Goal: Task Accomplishment & Management: Use online tool/utility

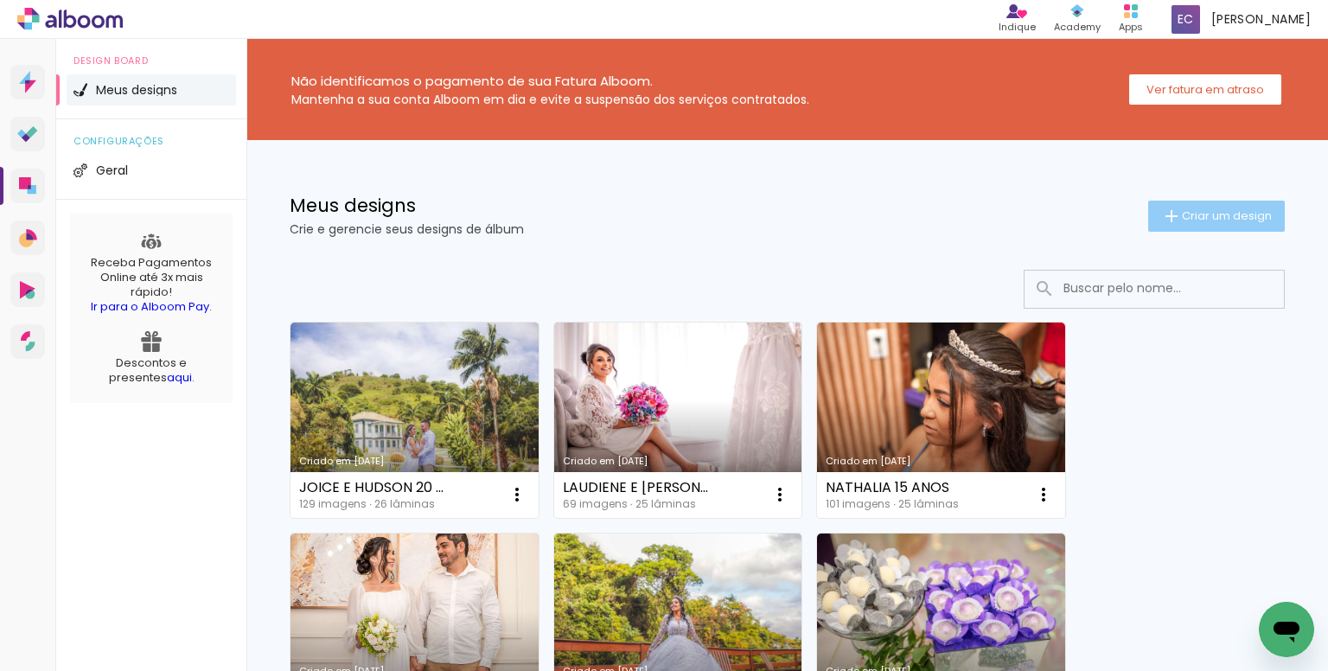
click at [1183, 219] on span "Criar um design" at bounding box center [1227, 215] width 90 height 11
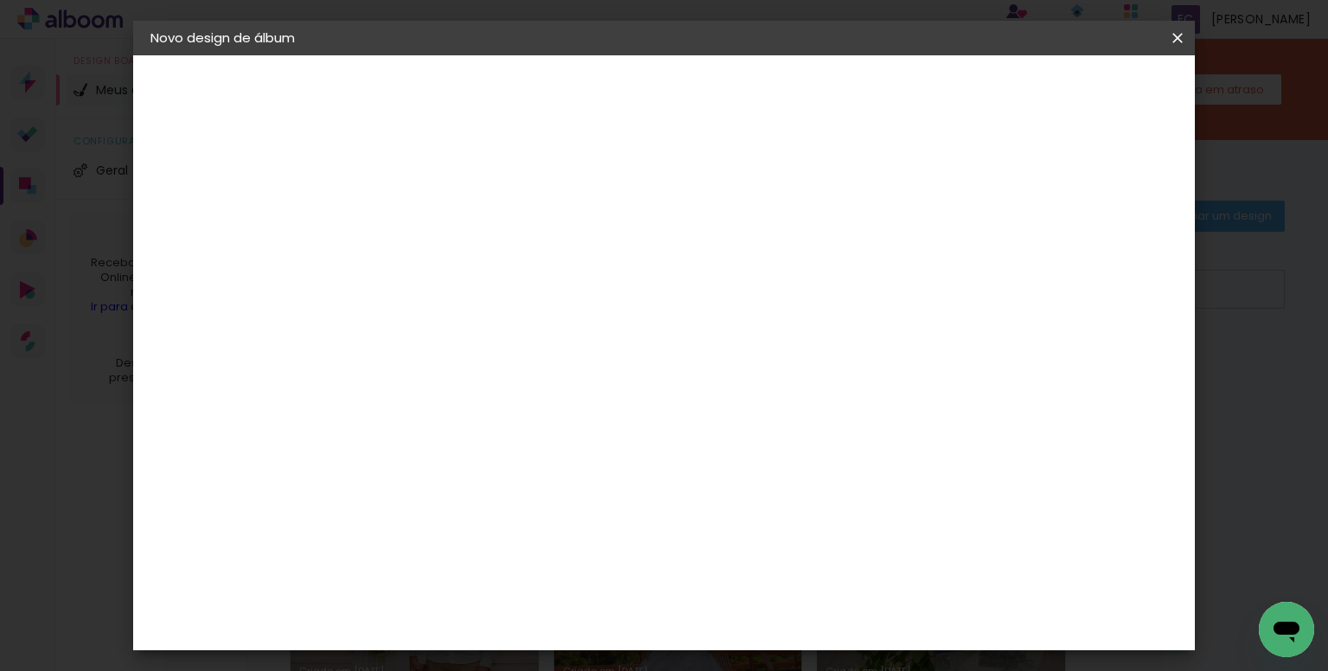
click at [433, 224] on input at bounding box center [433, 232] width 0 height 27
type input ","
type input "m"
type input "[PERSON_NAME] 15 ANOS 25X60"
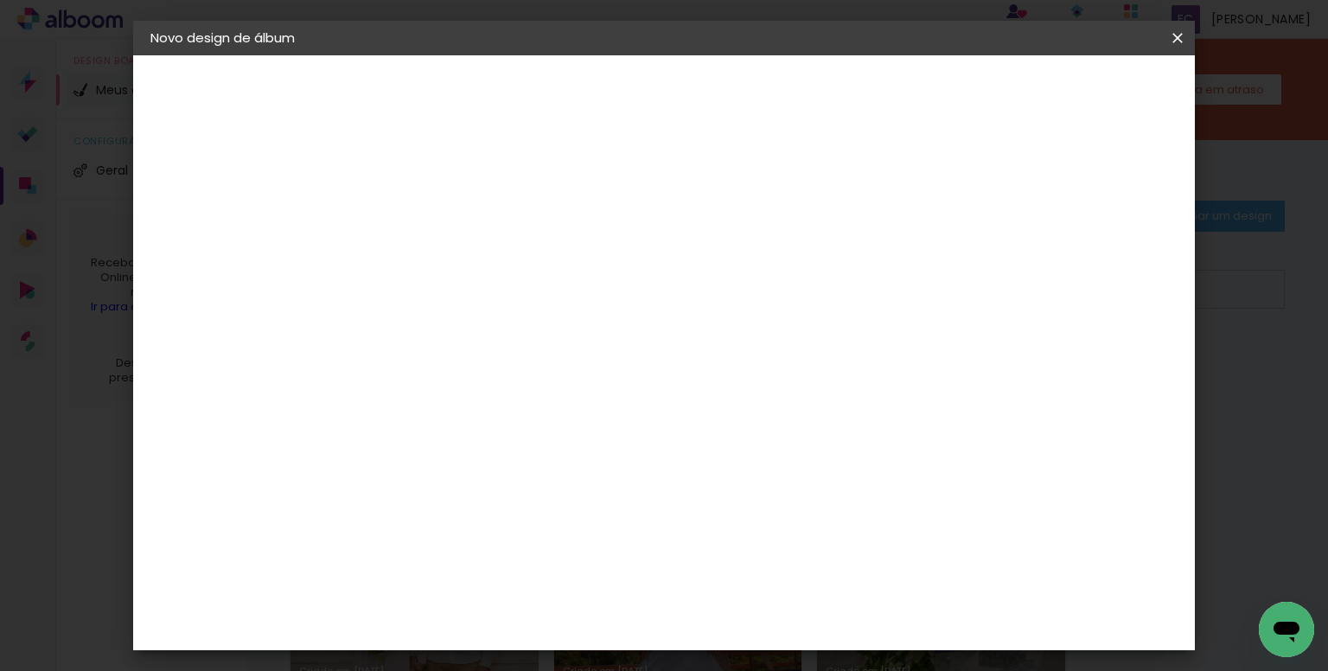
type paper-input "[PERSON_NAME] 15 ANOS 25X60"
click at [0, 0] on slot "Avançar" at bounding box center [0, 0] width 0 height 0
click at [498, 320] on input at bounding box center [477, 329] width 175 height 22
type input "LUIZ"
type paper-input "LUIZ"
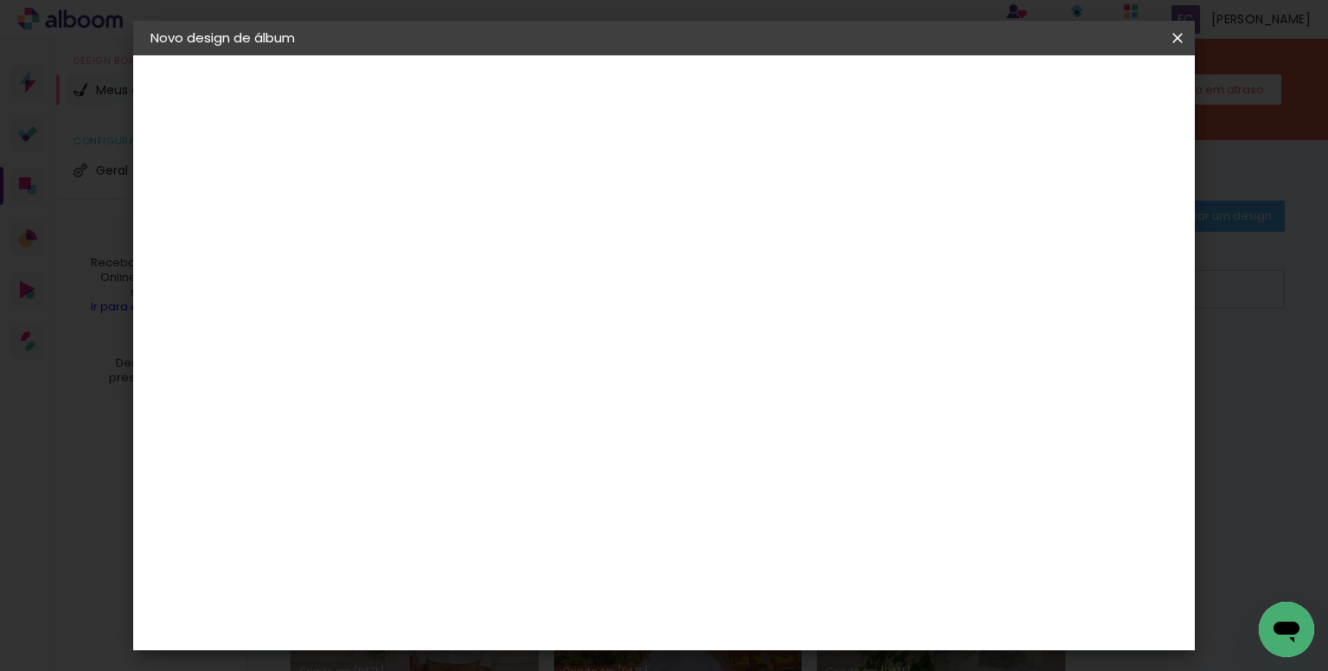
click at [515, 384] on div "[PERSON_NAME]" at bounding box center [478, 391] width 115 height 14
click at [719, 265] on paper-item "Tamanho Livre" at bounding box center [643, 263] width 154 height 38
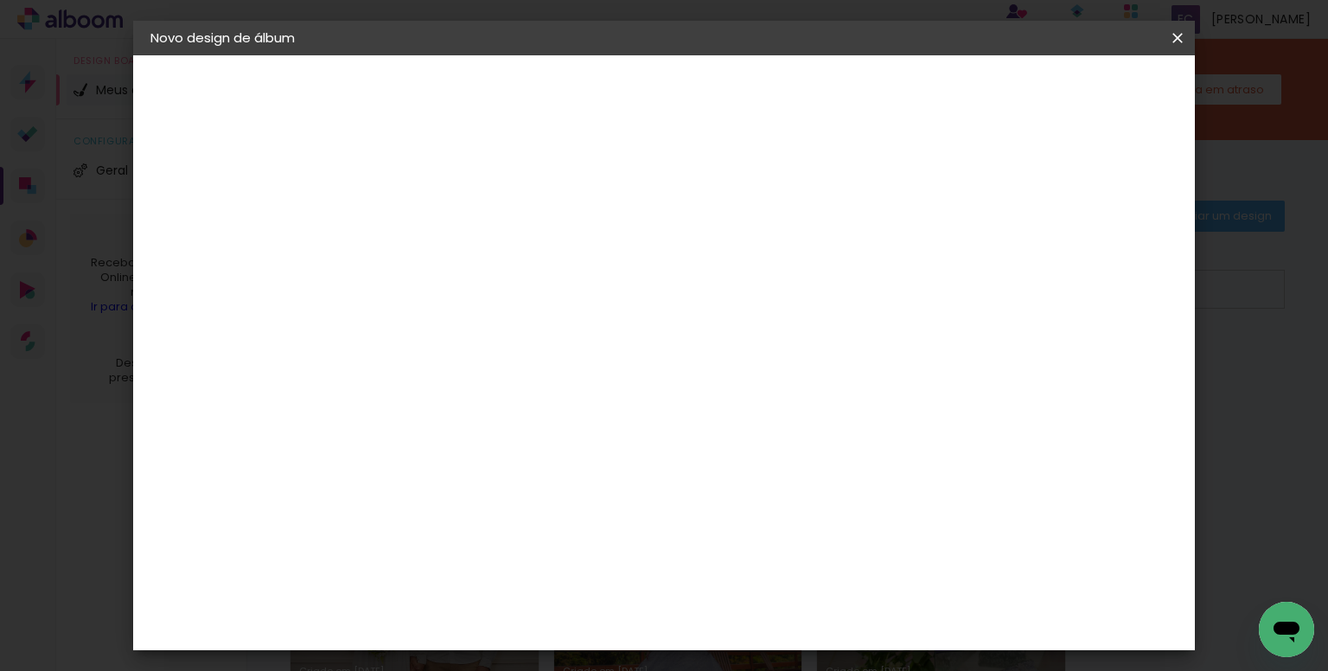
click at [719, 265] on paper-item "Tamanho Livre" at bounding box center [643, 263] width 154 height 38
click at [0, 0] on slot "Avançar" at bounding box center [0, 0] width 0 height 0
click at [418, 207] on input "2" at bounding box center [422, 199] width 60 height 22
click at [0, 0] on slot "Voltar" at bounding box center [0, 0] width 0 height 0
click at [0, 0] on slot "Tamanho Livre" at bounding box center [0, 0] width 0 height 0
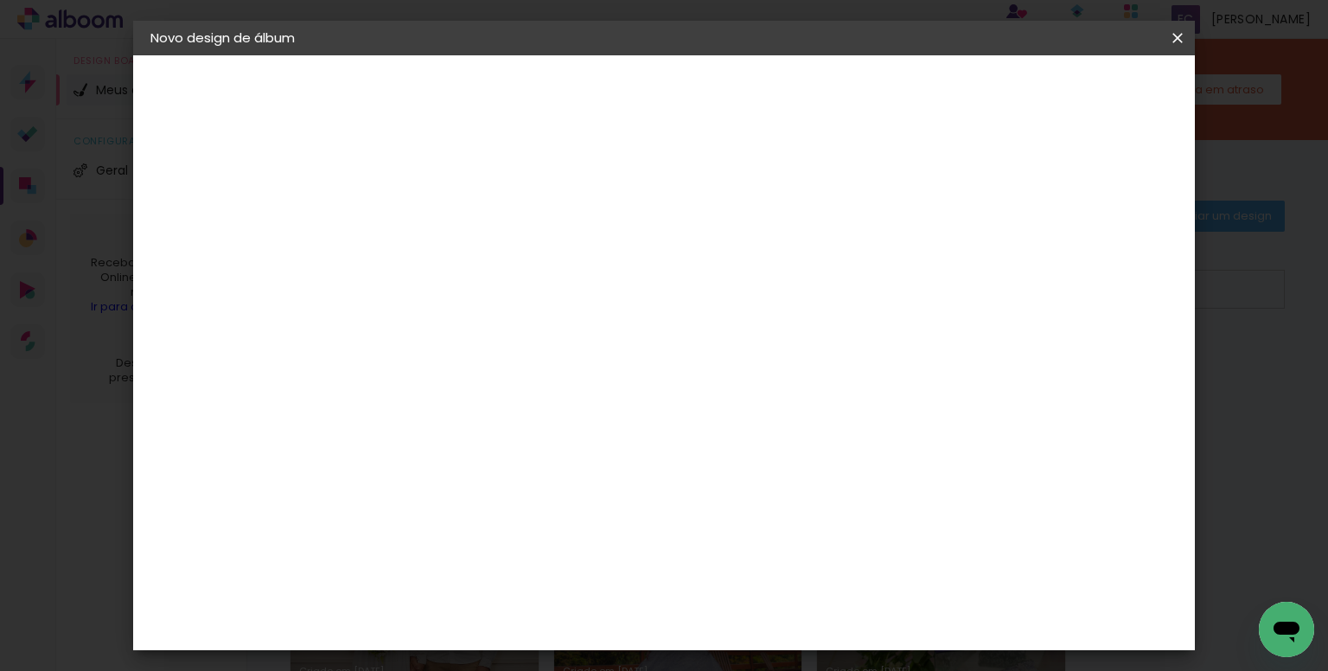
click at [0, 0] on slot "Tamanho Livre" at bounding box center [0, 0] width 0 height 0
click at [595, 256] on iron-icon at bounding box center [584, 262] width 21 height 21
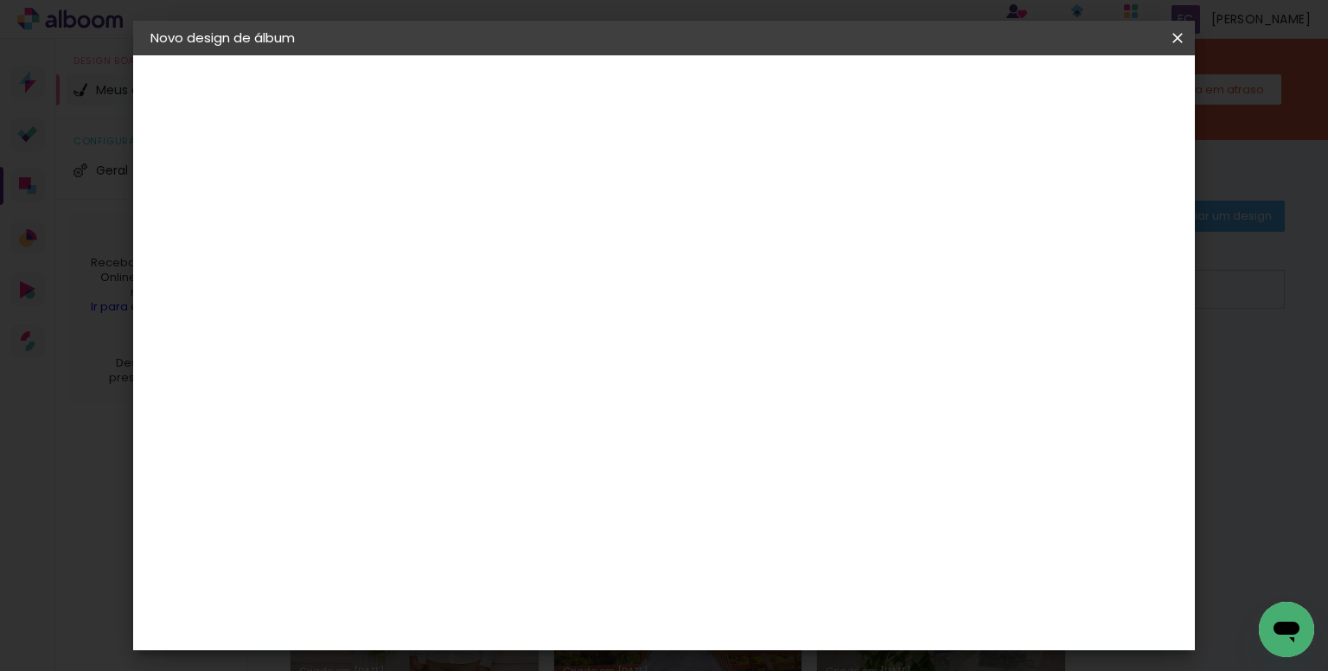
click at [595, 256] on iron-icon at bounding box center [584, 262] width 21 height 21
click at [719, 264] on paper-item "Tamanho Livre" at bounding box center [643, 263] width 154 height 38
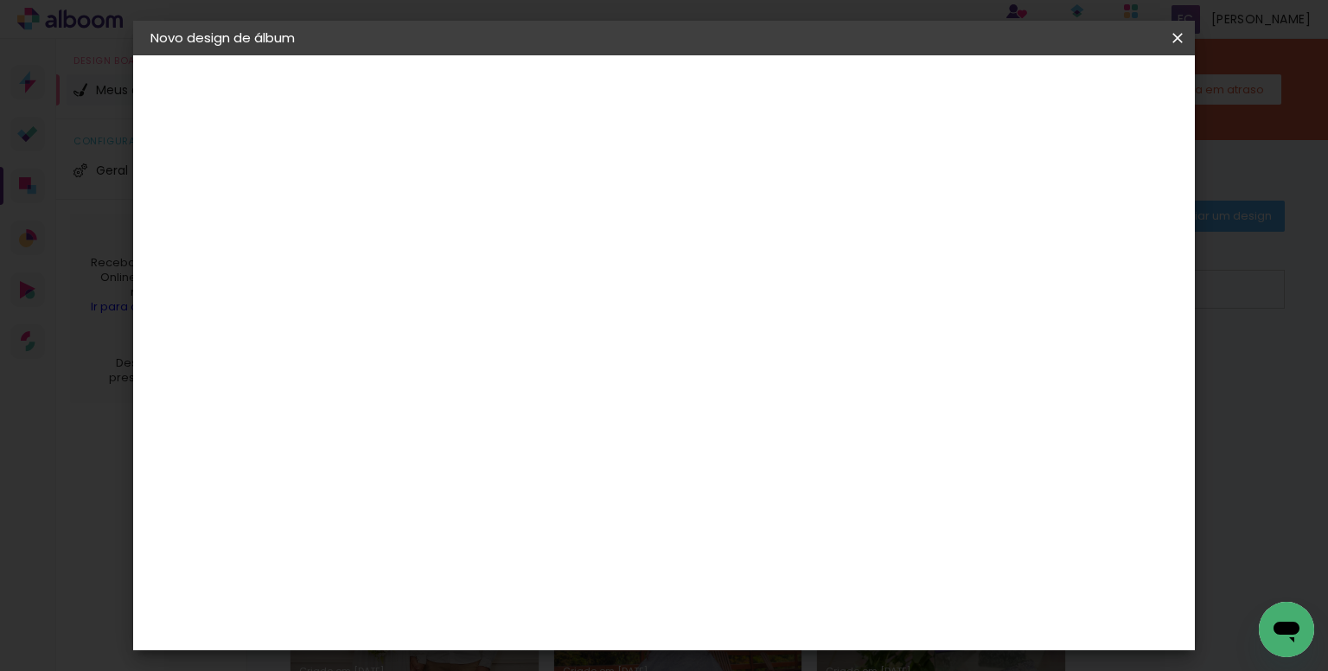
click at [719, 264] on paper-item "Tamanho Livre" at bounding box center [643, 263] width 154 height 38
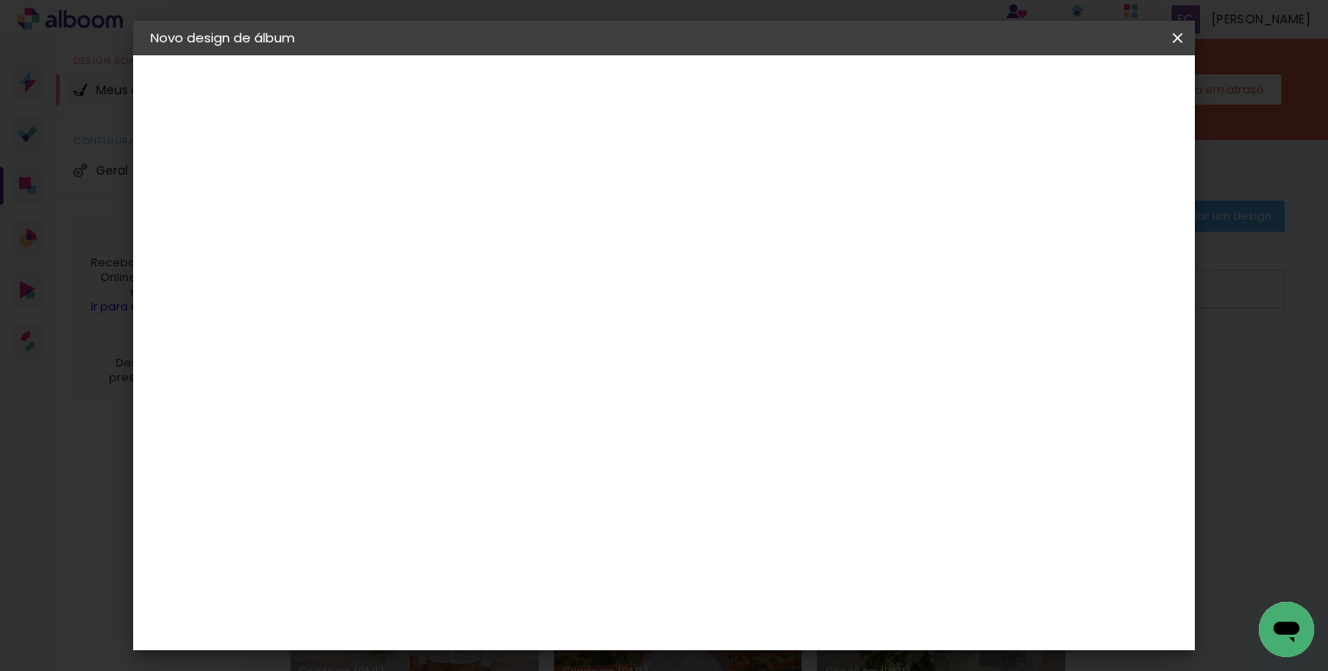
click at [719, 208] on h3 "Avançado" at bounding box center [643, 211] width 154 height 19
click at [546, 378] on paper-item "[PERSON_NAME]" at bounding box center [465, 391] width 162 height 38
click at [546, 399] on paper-item "[PERSON_NAME]" at bounding box center [465, 391] width 162 height 38
click at [0, 0] on slot "Avançar" at bounding box center [0, 0] width 0 height 0
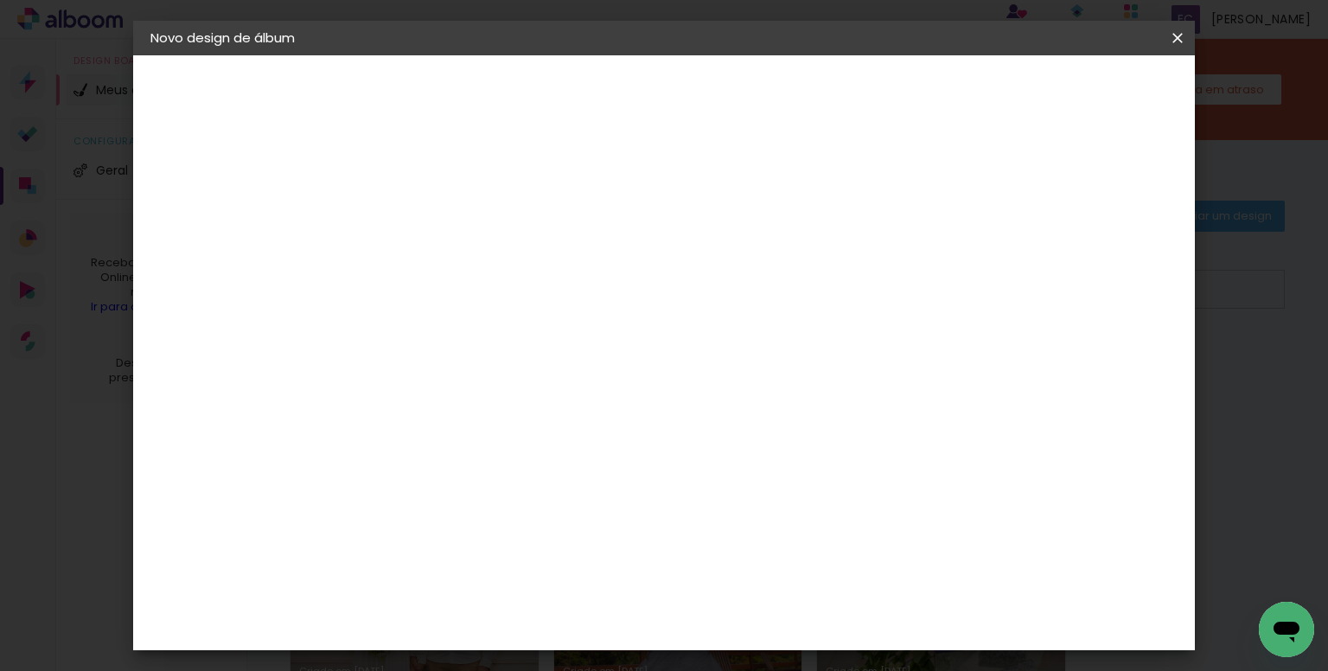
click at [501, 288] on input "text" at bounding box center [466, 301] width 67 height 27
click at [571, 209] on div "Opções disponíveis Encadernados Slim Book Tamanho Escolha o tamanho" at bounding box center [477, 329] width 187 height 323
click at [501, 288] on input "text" at bounding box center [466, 301] width 67 height 27
click at [753, 287] on paper-item "Encadernados" at bounding box center [777, 287] width 346 height 35
type input "Encadernados"
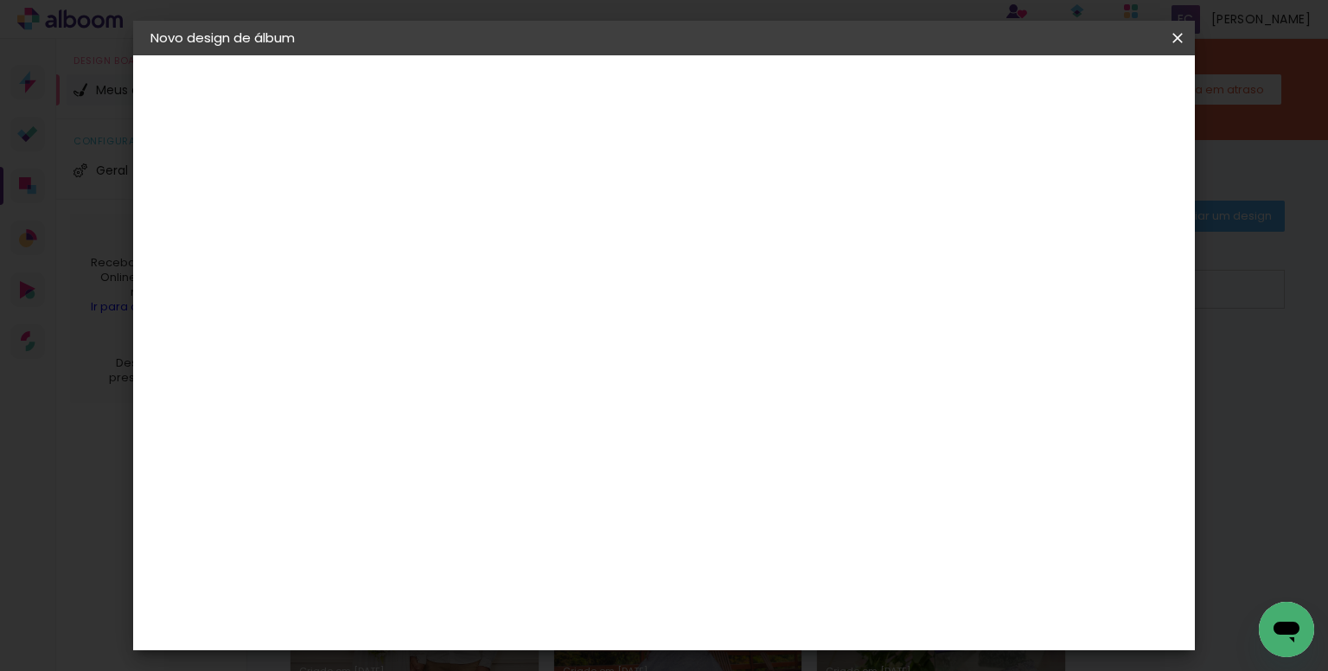
scroll to position [86, 0]
click at [550, 420] on span "25 x 60" at bounding box center [510, 437] width 80 height 35
click at [0, 0] on slot "Avançar" at bounding box center [0, 0] width 0 height 0
click at [417, 187] on input "2" at bounding box center [420, 187] width 60 height 22
type input "1"
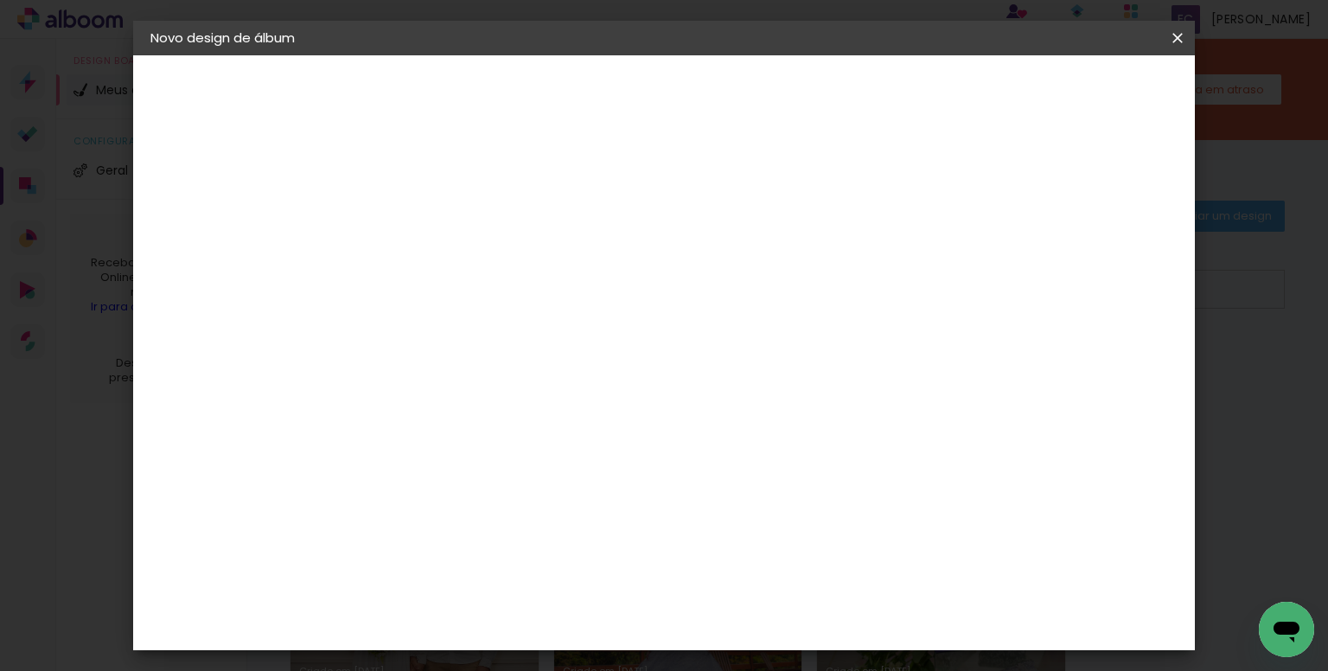
type paper-input "1"
click at [444, 191] on input "1" at bounding box center [420, 187] width 60 height 22
click at [1087, 102] on paper-button "Iniciar design" at bounding box center [1030, 91] width 113 height 29
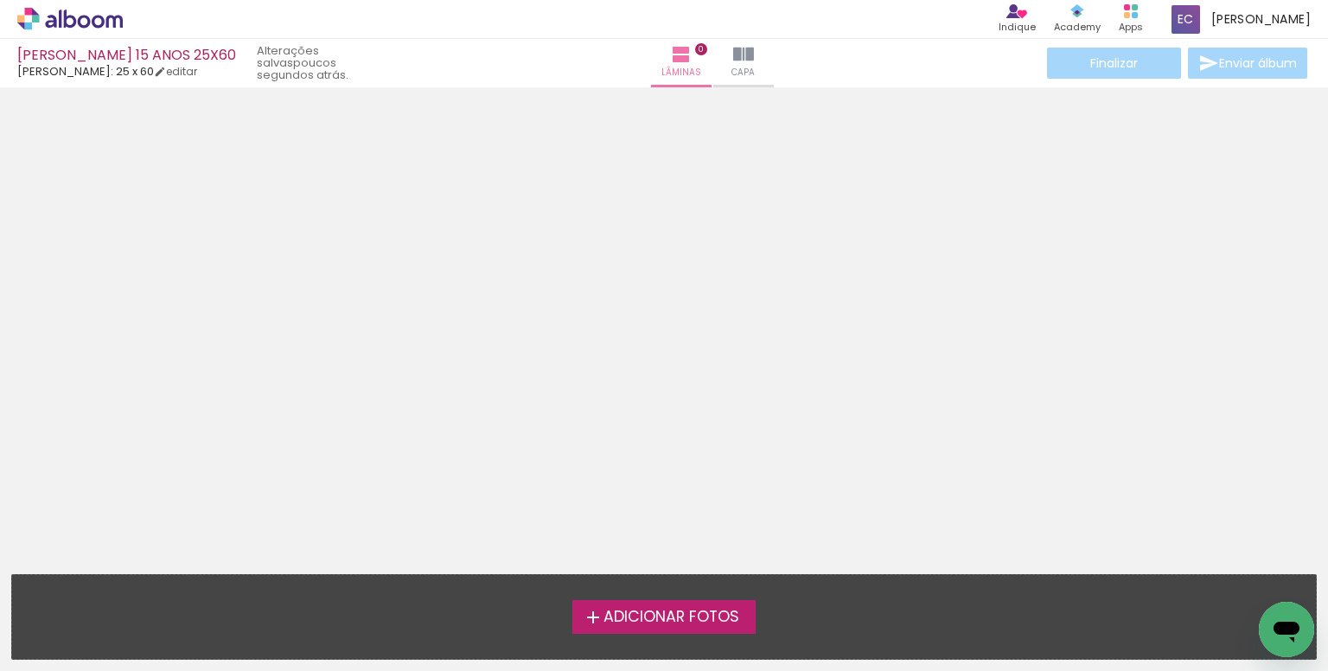
click at [671, 622] on span "Adicionar Fotos" at bounding box center [672, 618] width 136 height 16
click at [0, 0] on input "file" at bounding box center [0, 0] width 0 height 0
click at [702, 611] on span "Adicionar Fotos" at bounding box center [672, 618] width 136 height 16
click at [0, 0] on input "file" at bounding box center [0, 0] width 0 height 0
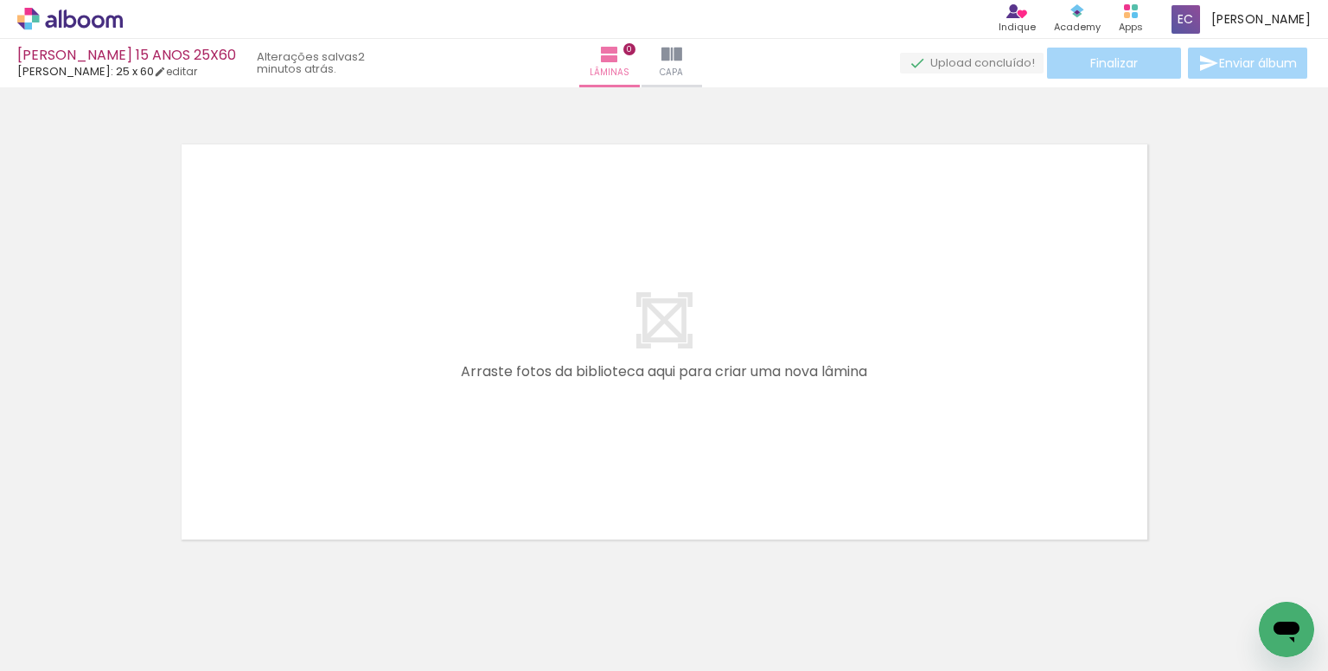
scroll to position [22, 0]
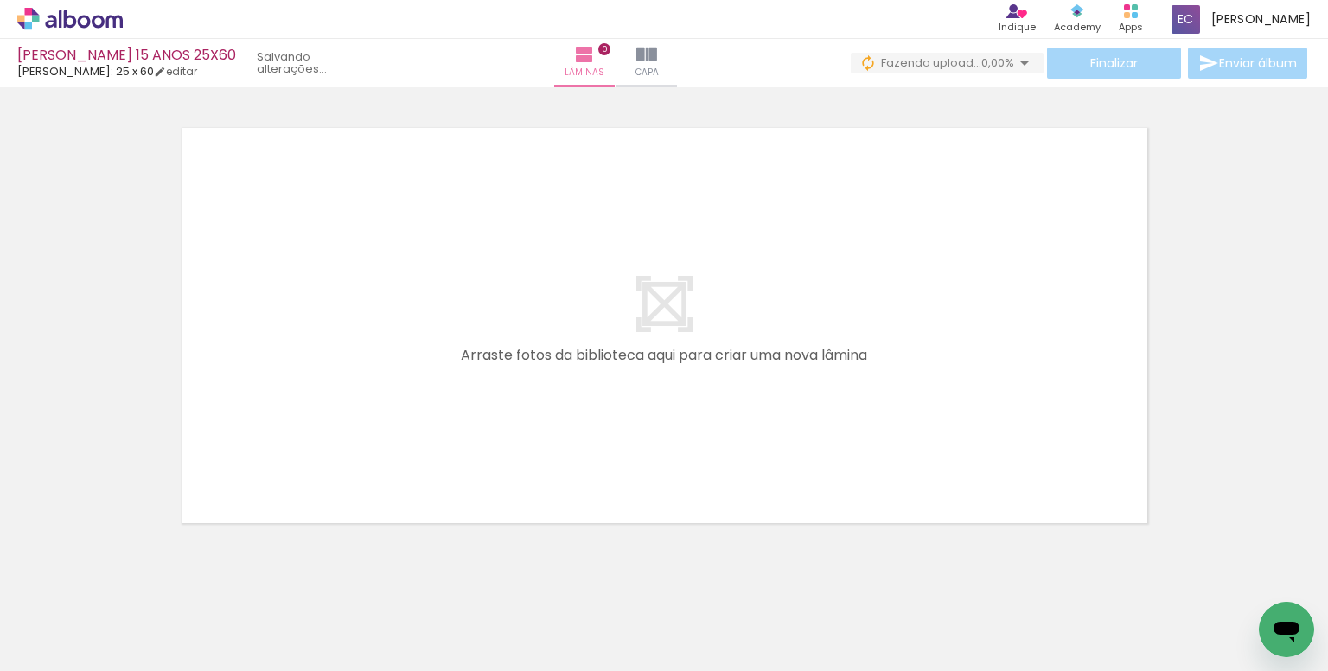
click at [87, 646] on span "Adicionar Fotos" at bounding box center [61, 647] width 52 height 19
click at [0, 0] on input "file" at bounding box center [0, 0] width 0 height 0
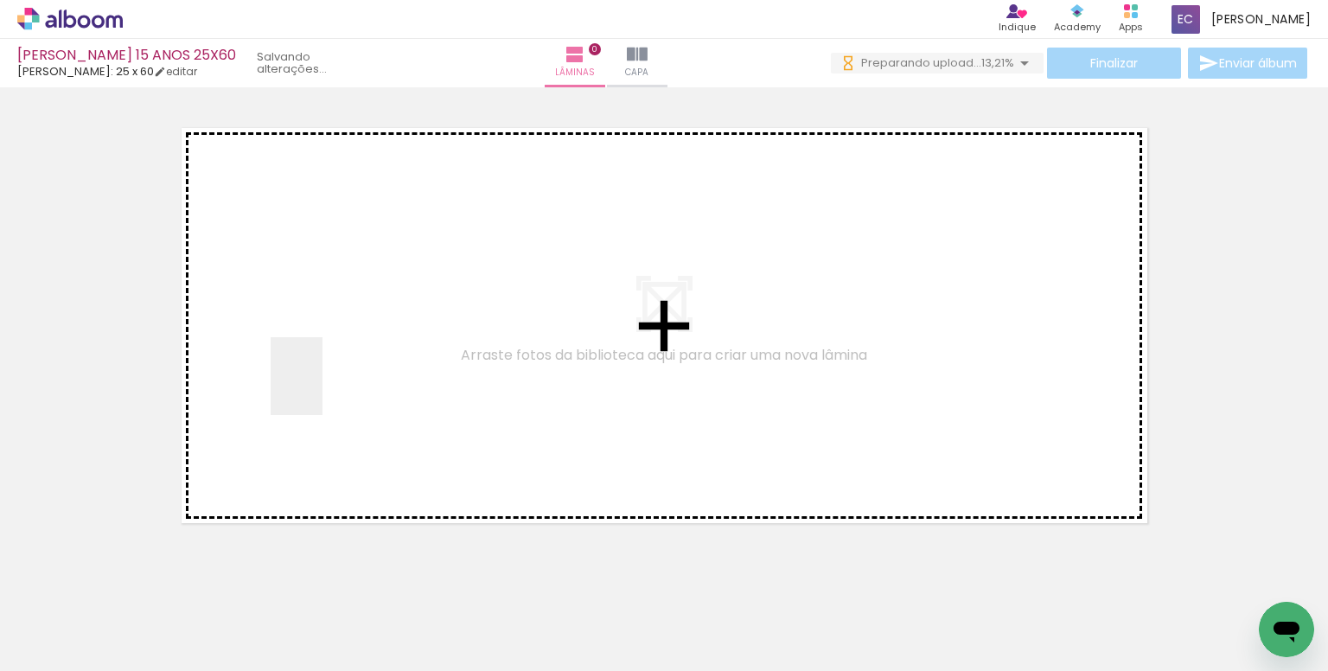
drag, startPoint x: 323, startPoint y: 389, endPoint x: 355, endPoint y: 457, distance: 75.4
click at [323, 388] on quentale-workspace at bounding box center [664, 335] width 1328 height 671
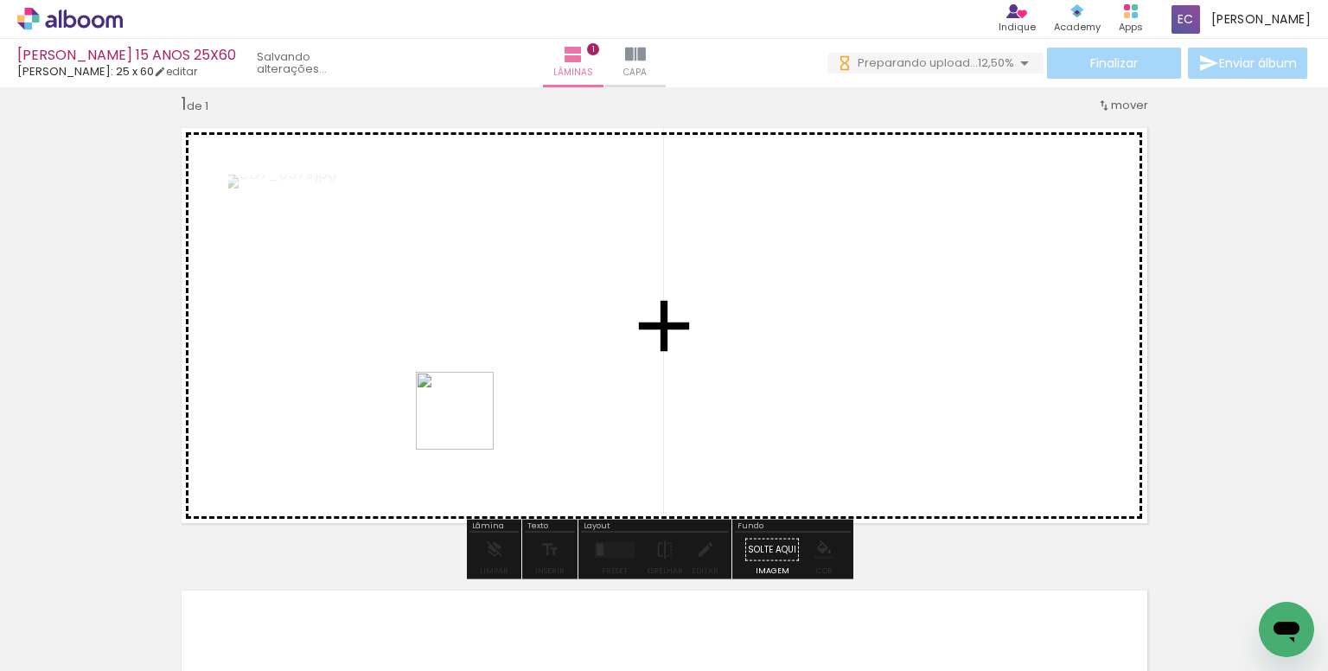
drag, startPoint x: 468, startPoint y: 424, endPoint x: 470, endPoint y: 356, distance: 67.5
click at [470, 356] on quentale-workspace at bounding box center [664, 335] width 1328 height 671
drag, startPoint x: 547, startPoint y: 626, endPoint x: 722, endPoint y: 377, distance: 304.2
click at [731, 317] on quentale-workspace at bounding box center [664, 335] width 1328 height 671
drag, startPoint x: 661, startPoint y: 619, endPoint x: 640, endPoint y: 381, distance: 238.7
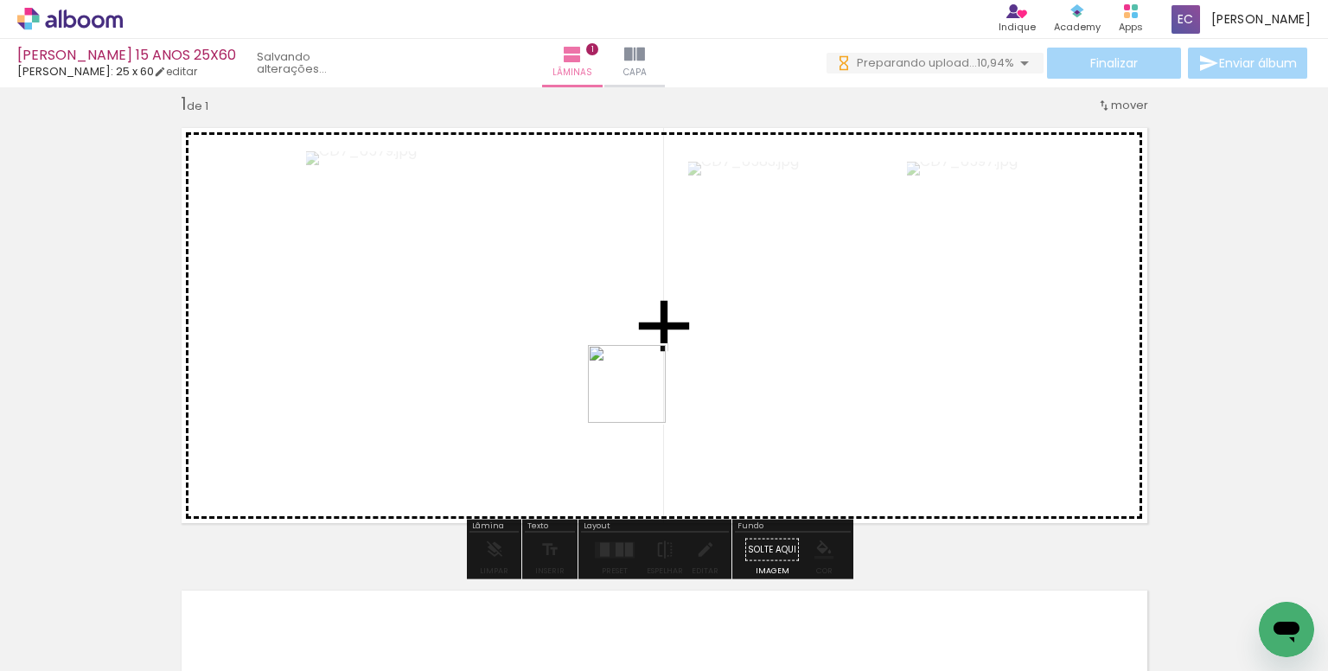
click at [640, 381] on quentale-workspace at bounding box center [664, 335] width 1328 height 671
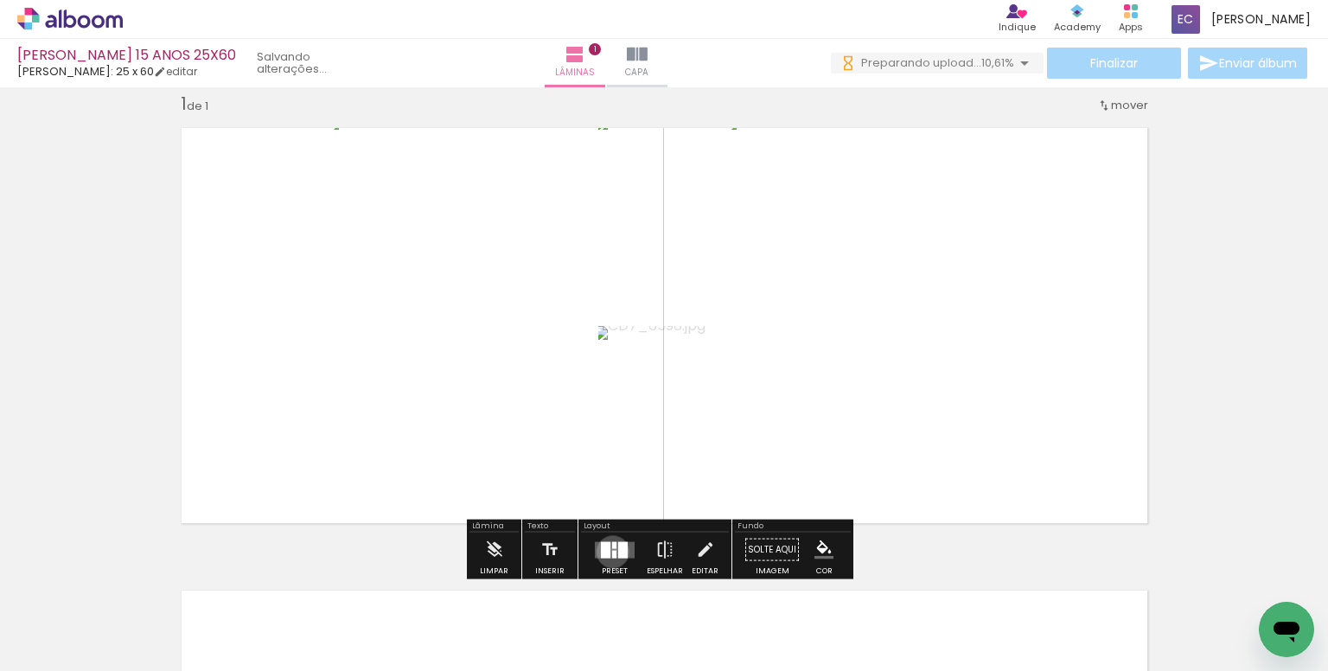
click at [612, 551] on div at bounding box center [614, 554] width 4 height 8
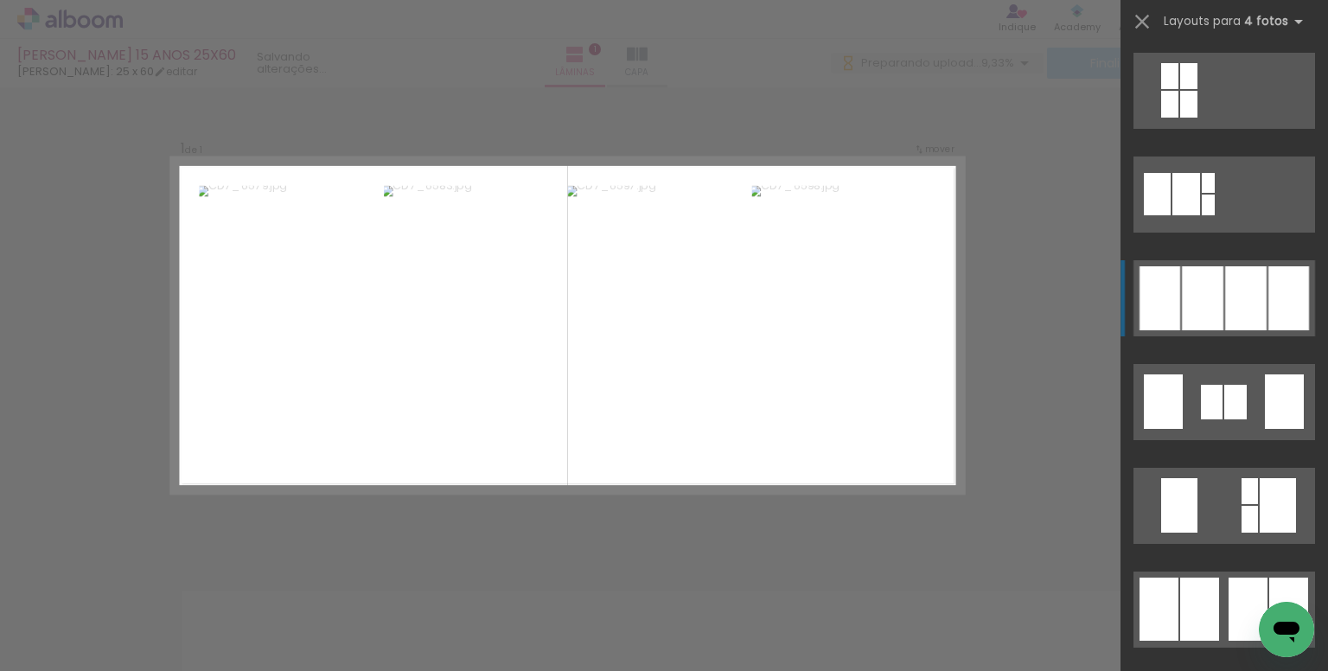
click at [1218, 304] on quentale-layouter at bounding box center [1225, 298] width 182 height 76
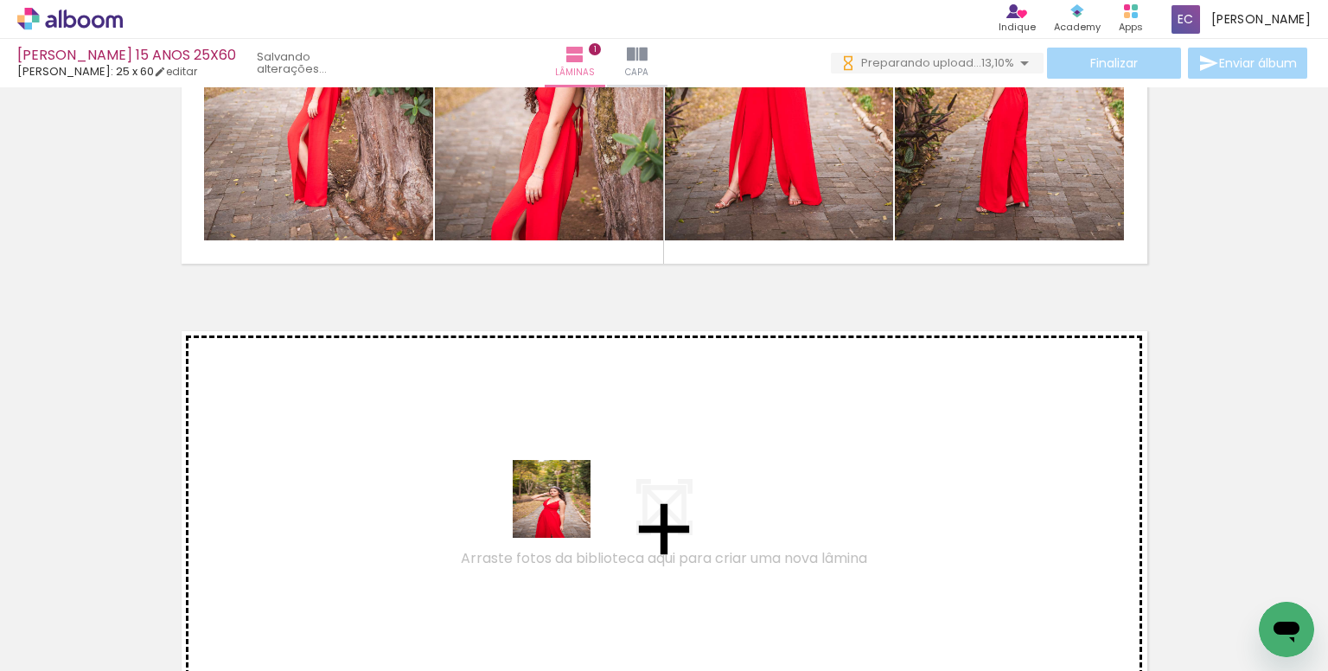
drag, startPoint x: 754, startPoint y: 613, endPoint x: 474, endPoint y: 489, distance: 306.2
click at [474, 489] on quentale-workspace at bounding box center [664, 335] width 1328 height 671
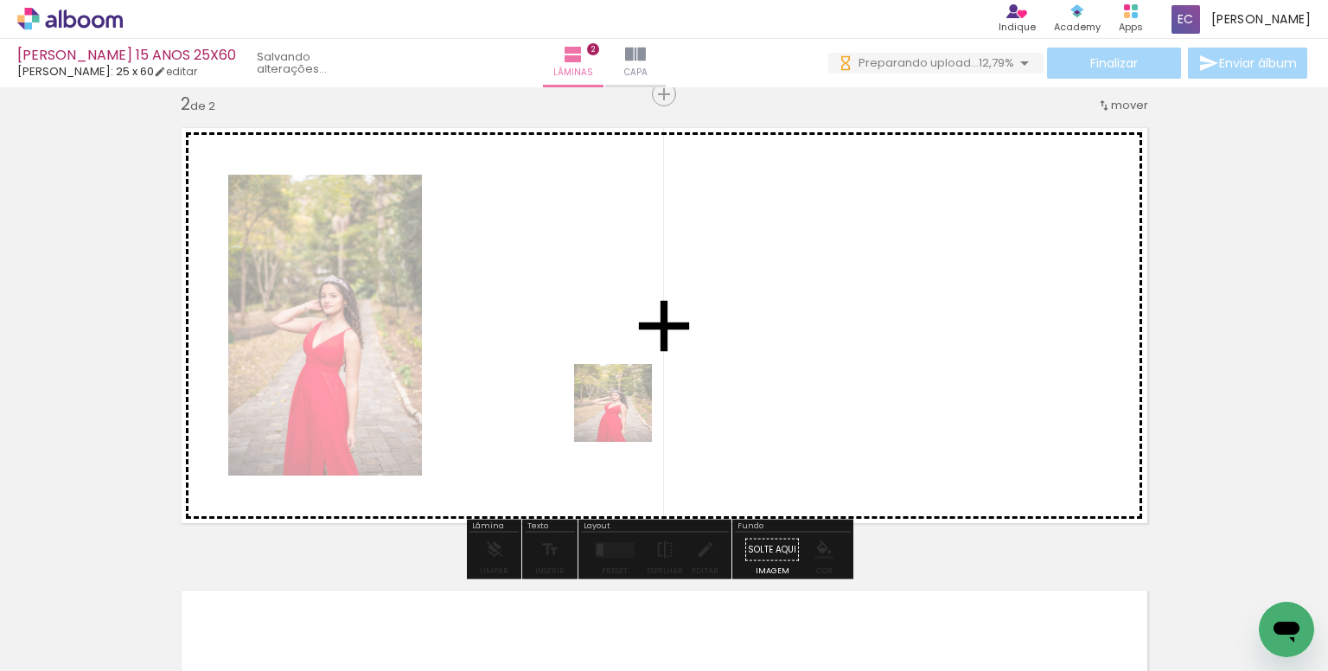
drag, startPoint x: 751, startPoint y: 617, endPoint x: 648, endPoint y: 448, distance: 198.3
click at [621, 406] on quentale-workspace at bounding box center [664, 335] width 1328 height 671
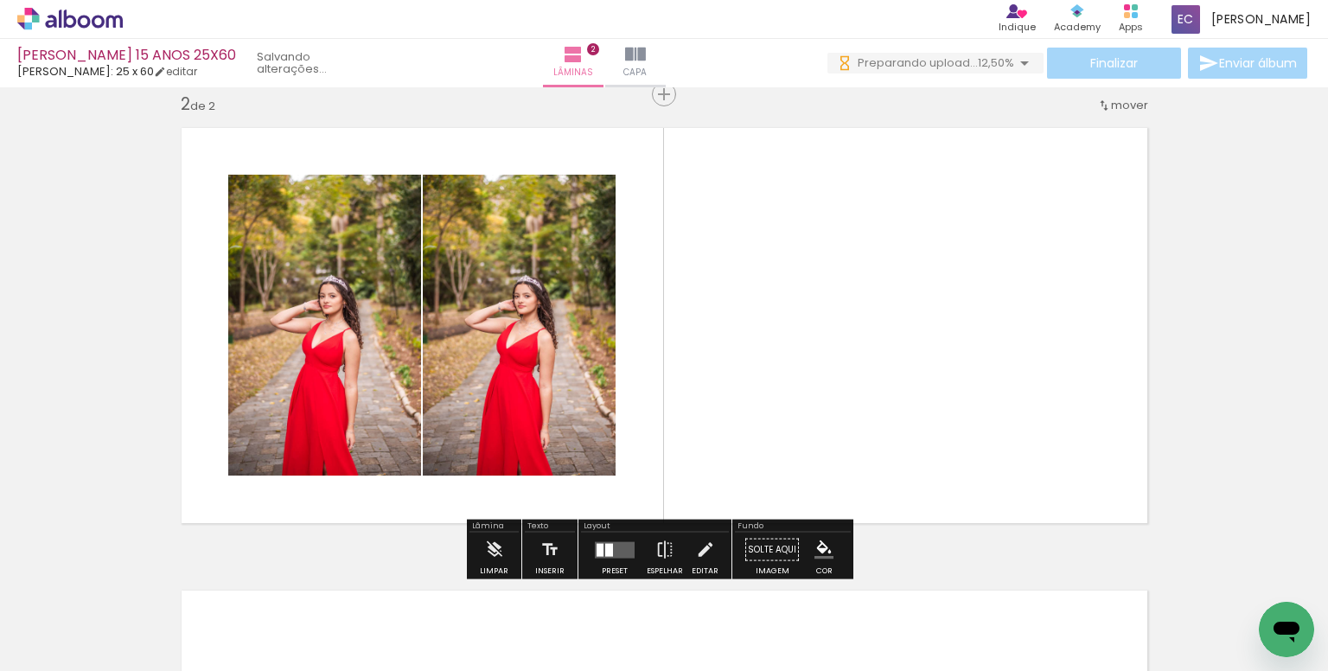
drag, startPoint x: 853, startPoint y: 615, endPoint x: 885, endPoint y: 508, distance: 110.8
click at [853, 413] on quentale-workspace at bounding box center [664, 335] width 1328 height 671
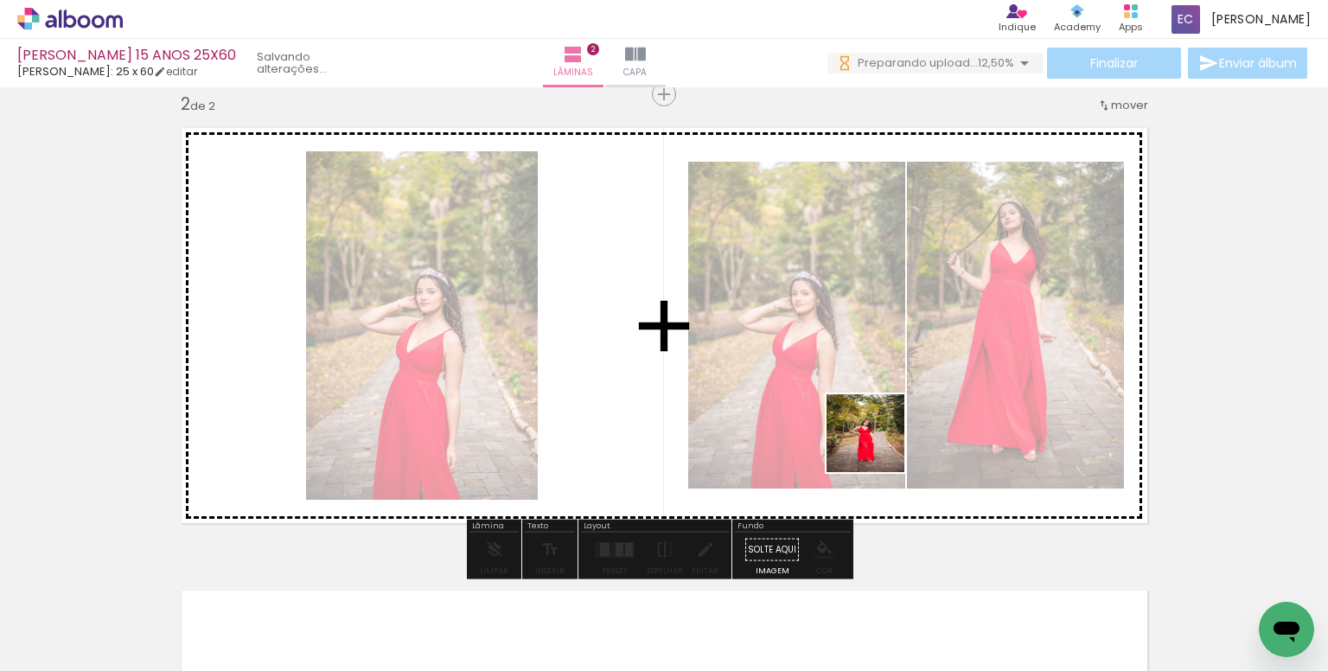
drag, startPoint x: 935, startPoint y: 594, endPoint x: 778, endPoint y: 349, distance: 290.5
click at [779, 349] on quentale-workspace at bounding box center [664, 335] width 1328 height 671
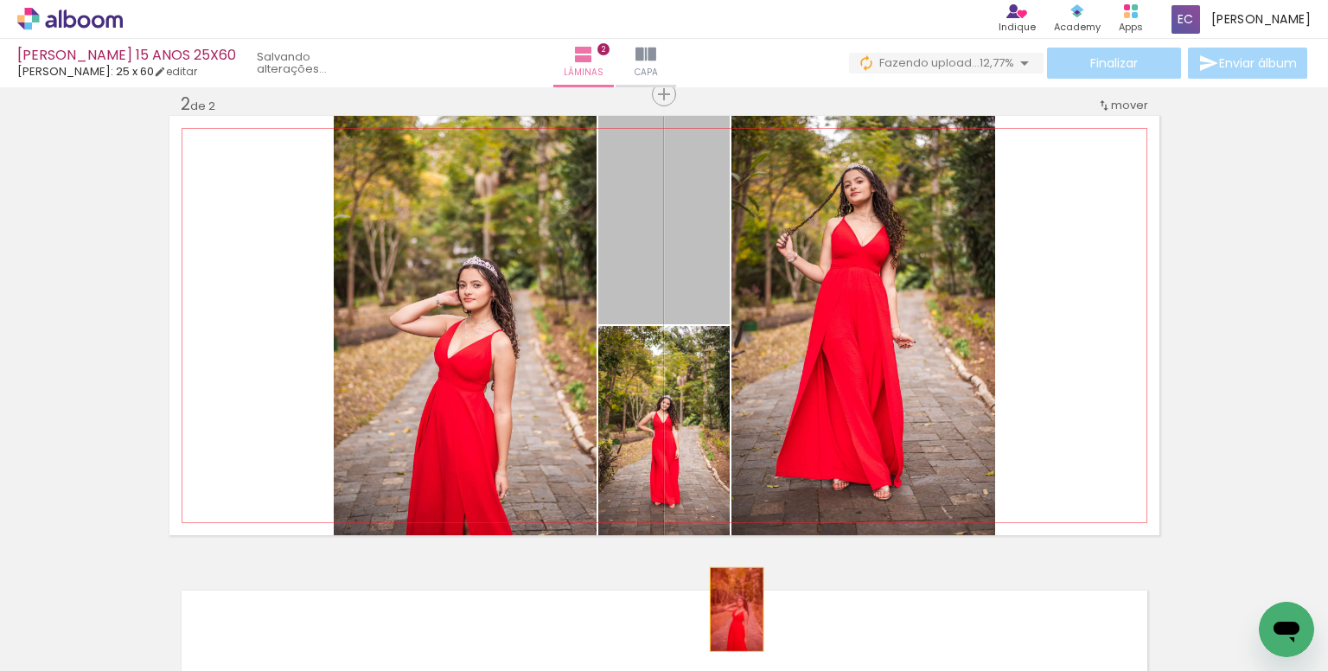
drag, startPoint x: 673, startPoint y: 239, endPoint x: 731, endPoint y: 608, distance: 373.8
click at [730, 610] on quentale-workspace at bounding box center [664, 335] width 1328 height 671
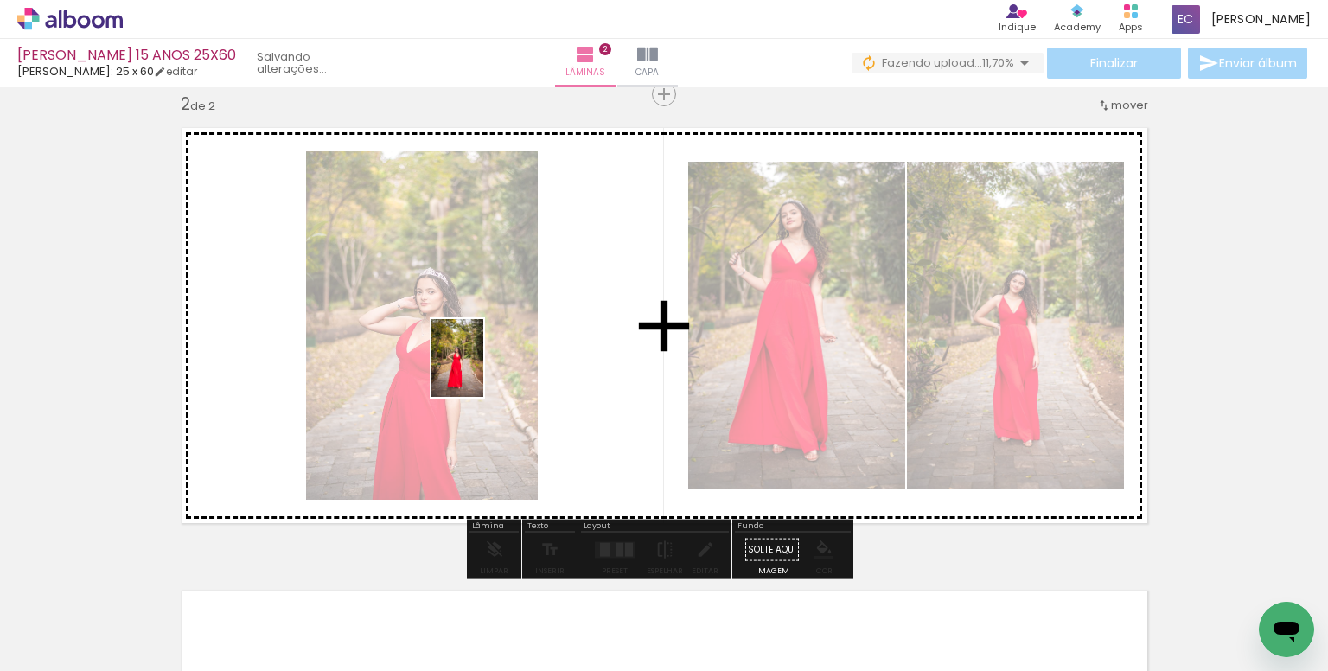
drag, startPoint x: 1033, startPoint y: 625, endPoint x: 473, endPoint y: 361, distance: 619.7
click at [474, 360] on quentale-workspace at bounding box center [664, 335] width 1328 height 671
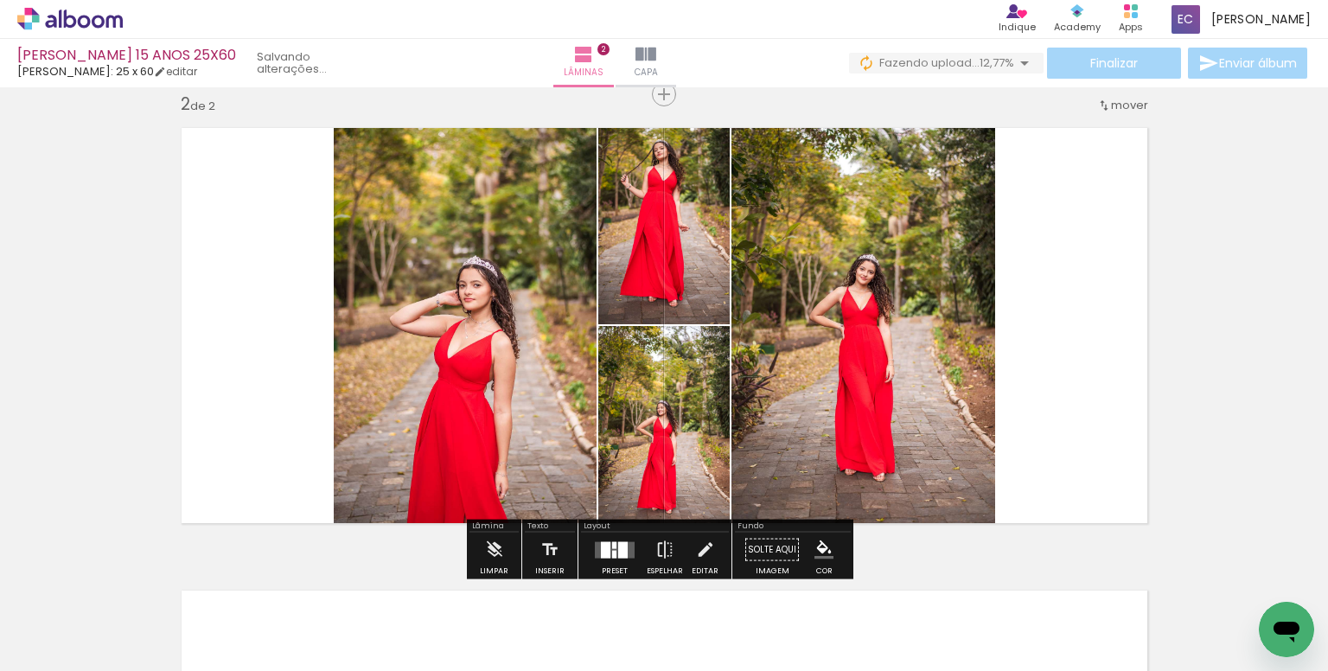
drag, startPoint x: 614, startPoint y: 547, endPoint x: 631, endPoint y: 535, distance: 21.1
click at [618, 547] on div at bounding box center [623, 549] width 10 height 16
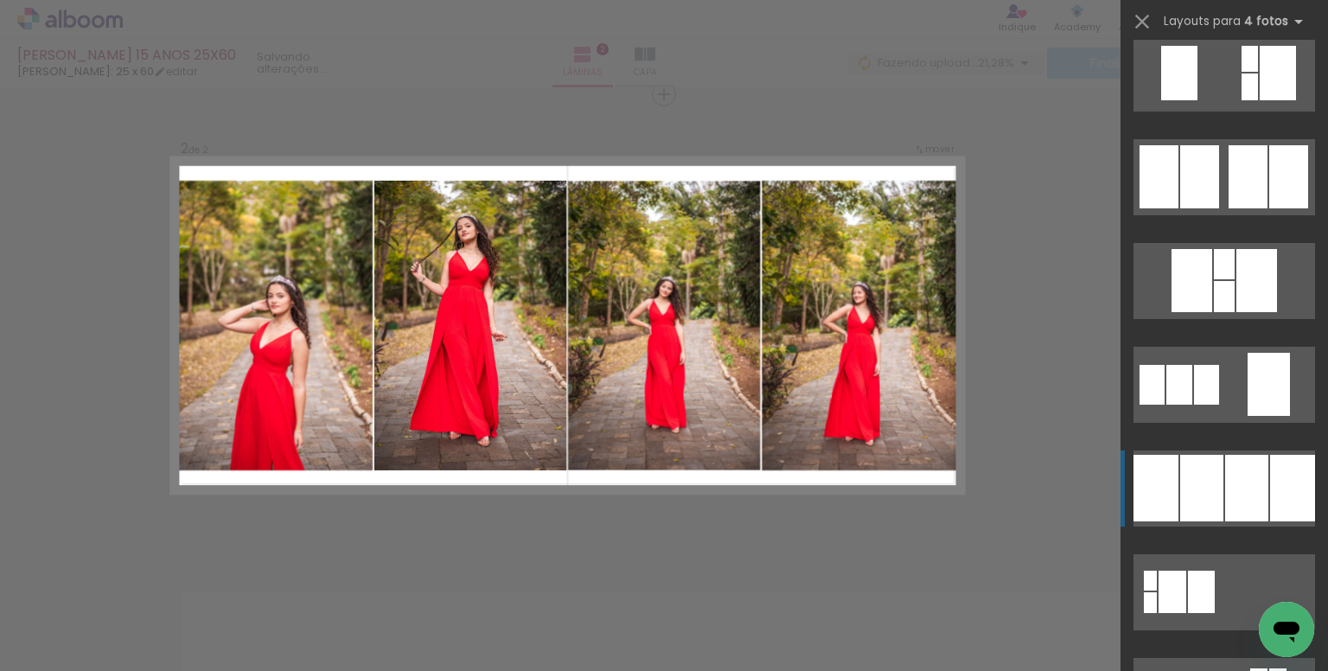
click at [1192, 488] on div at bounding box center [1201, 488] width 43 height 67
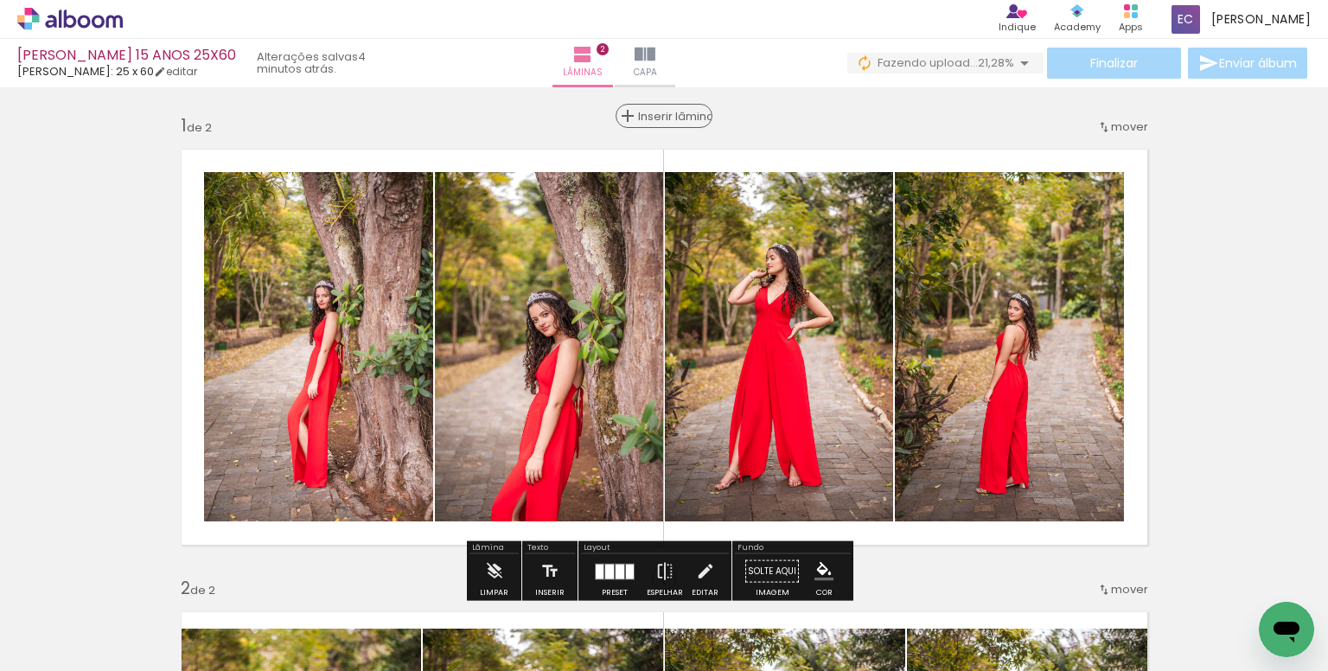
click at [657, 118] on span "Inserir lâmina" at bounding box center [671, 116] width 67 height 11
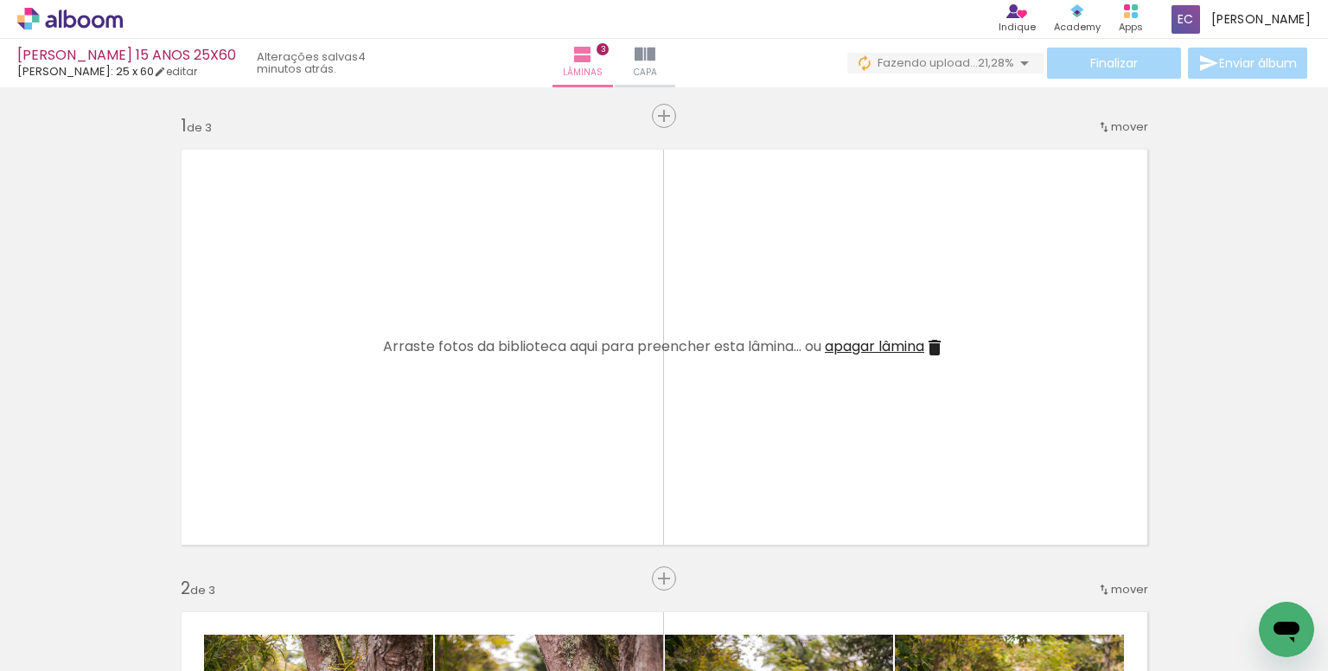
scroll to position [0, 5203]
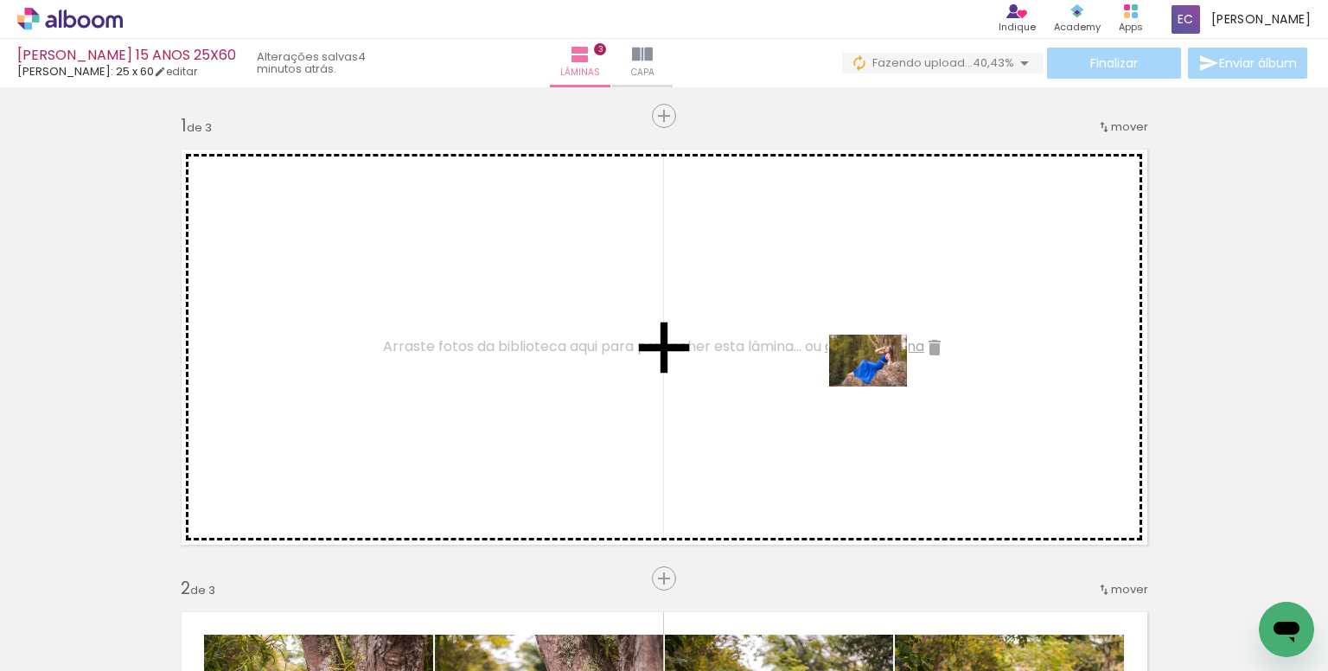
drag, startPoint x: 993, startPoint y: 627, endPoint x: 881, endPoint y: 387, distance: 265.0
click at [881, 387] on quentale-workspace at bounding box center [664, 335] width 1328 height 671
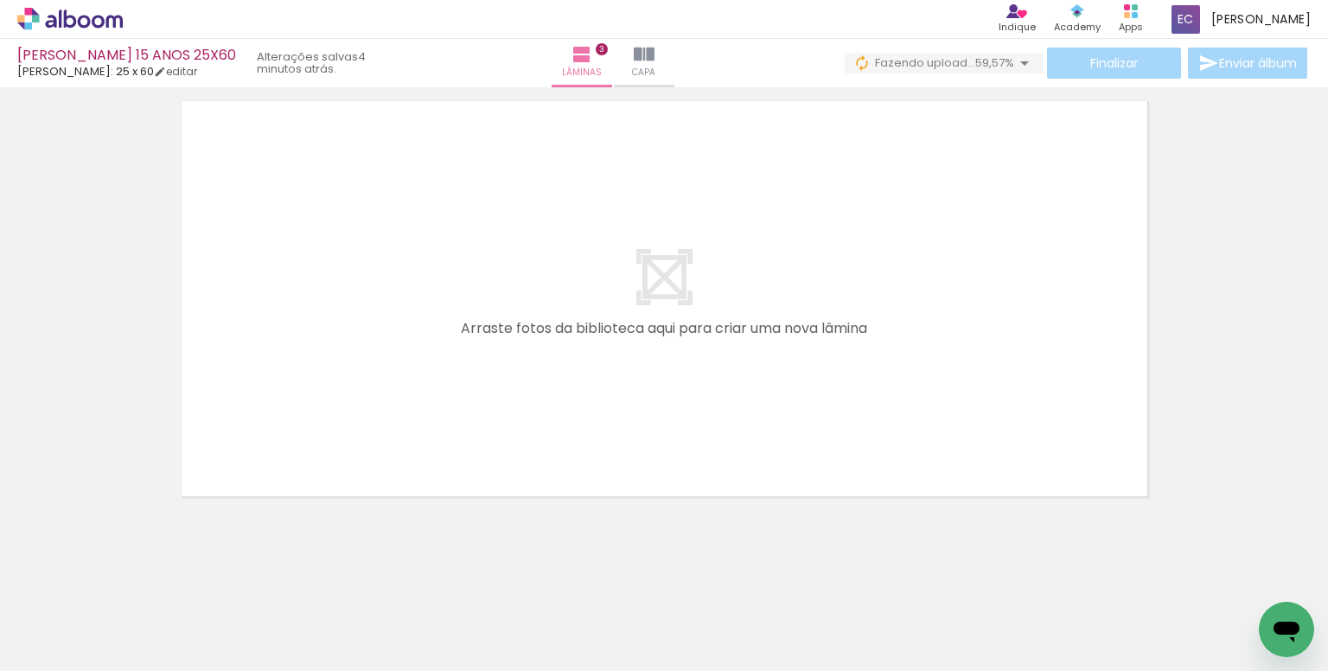
scroll to position [1442, 0]
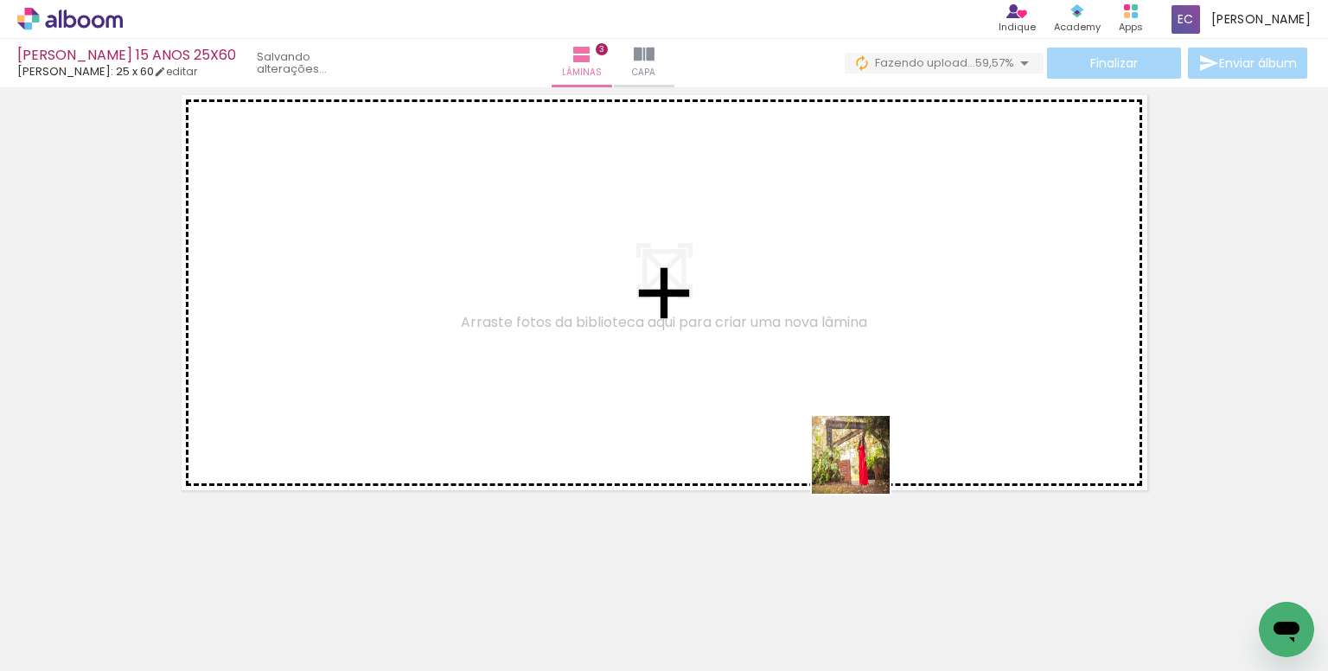
drag, startPoint x: 802, startPoint y: 623, endPoint x: 916, endPoint y: 336, distance: 309.4
click at [916, 336] on quentale-workspace at bounding box center [664, 335] width 1328 height 671
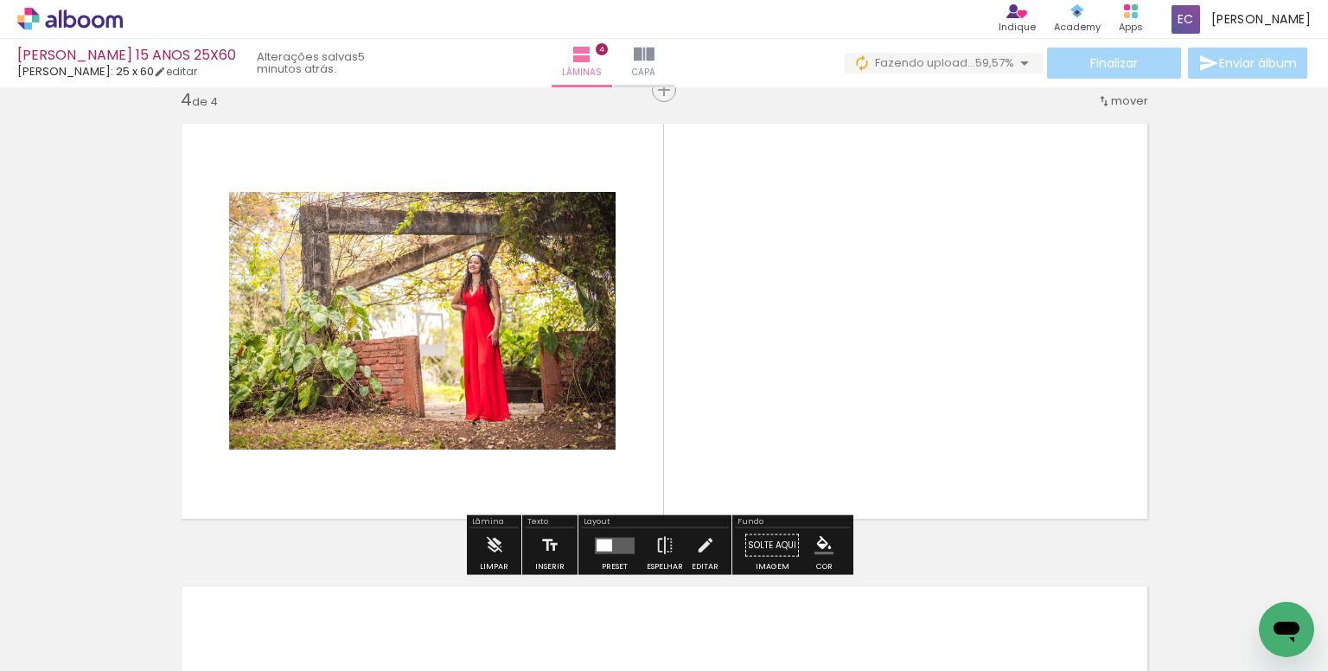
scroll to position [1409, 0]
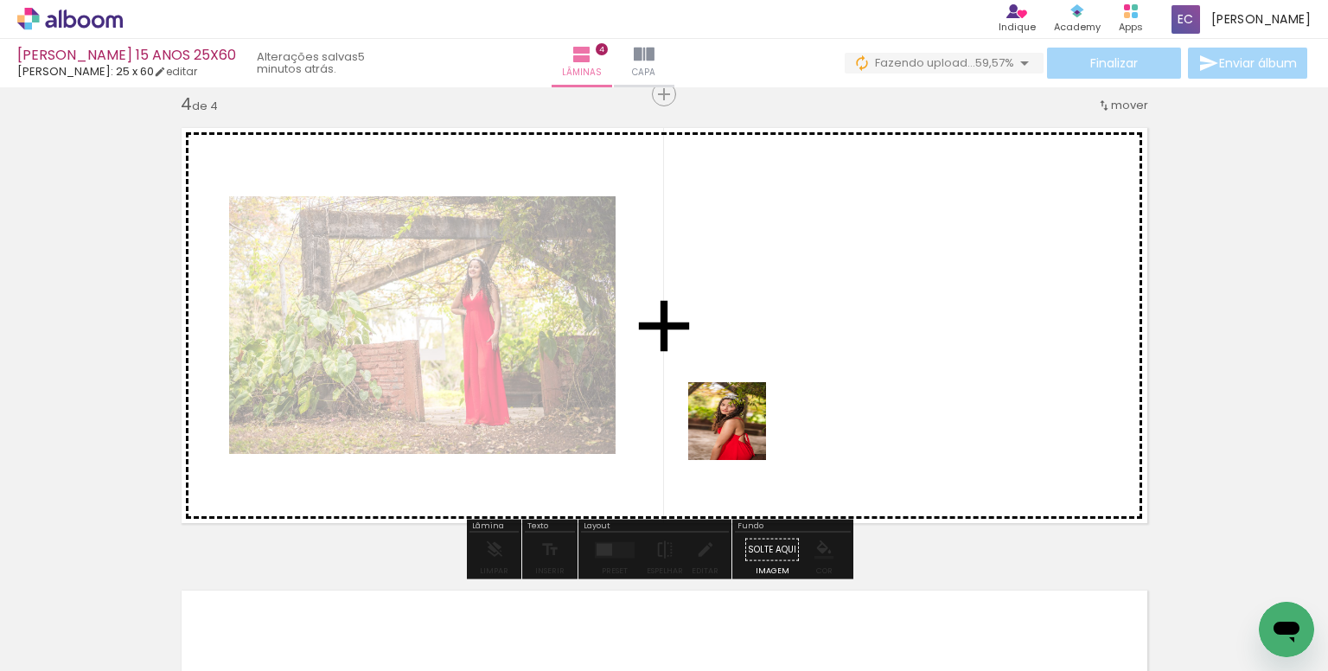
drag, startPoint x: 740, startPoint y: 434, endPoint x: 633, endPoint y: 521, distance: 138.3
click at [750, 367] on quentale-workspace at bounding box center [664, 335] width 1328 height 671
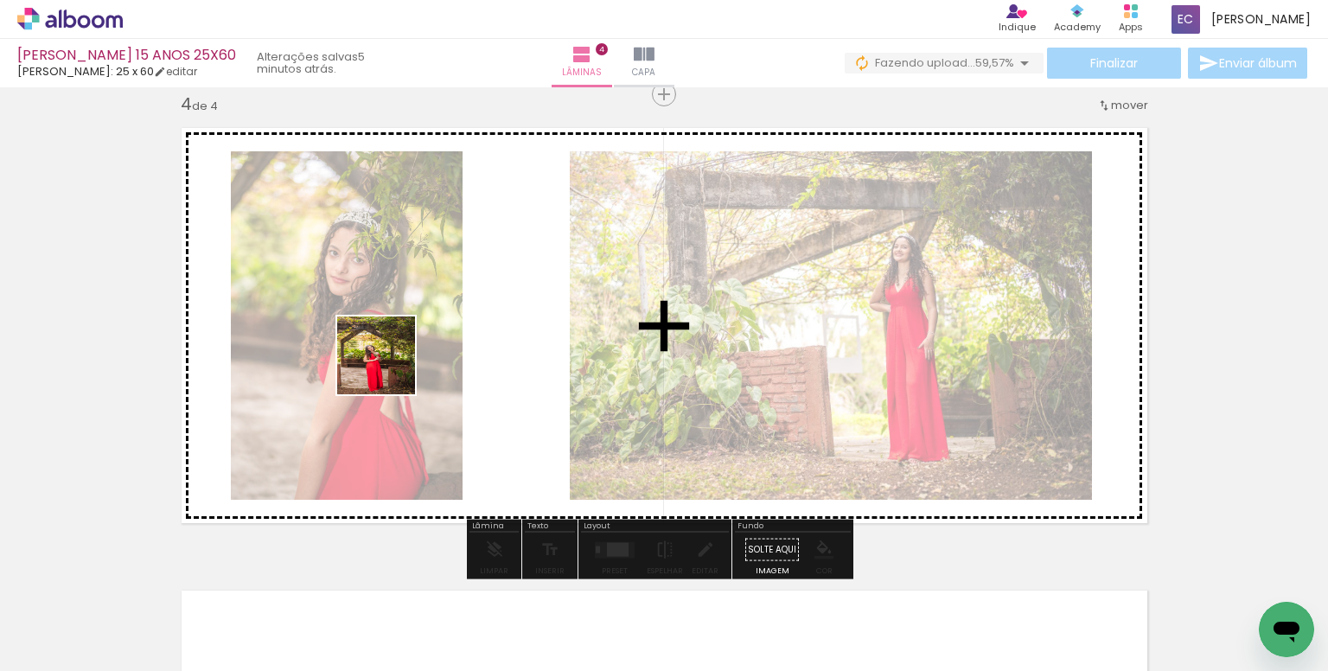
drag, startPoint x: 571, startPoint y: 630, endPoint x: 407, endPoint y: 444, distance: 247.5
click at [387, 367] on quentale-workspace at bounding box center [664, 335] width 1328 height 671
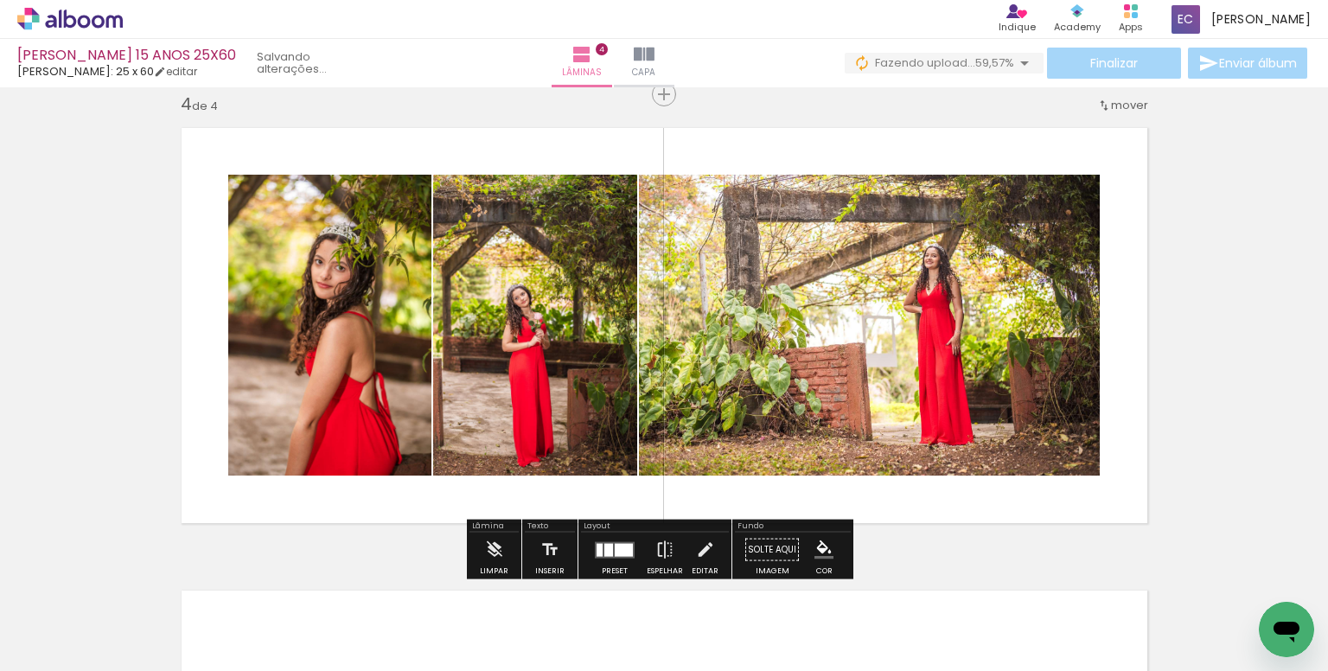
drag, startPoint x: 488, startPoint y: 600, endPoint x: 336, endPoint y: 325, distance: 313.9
click at [340, 298] on quentale-workspace at bounding box center [664, 335] width 1328 height 671
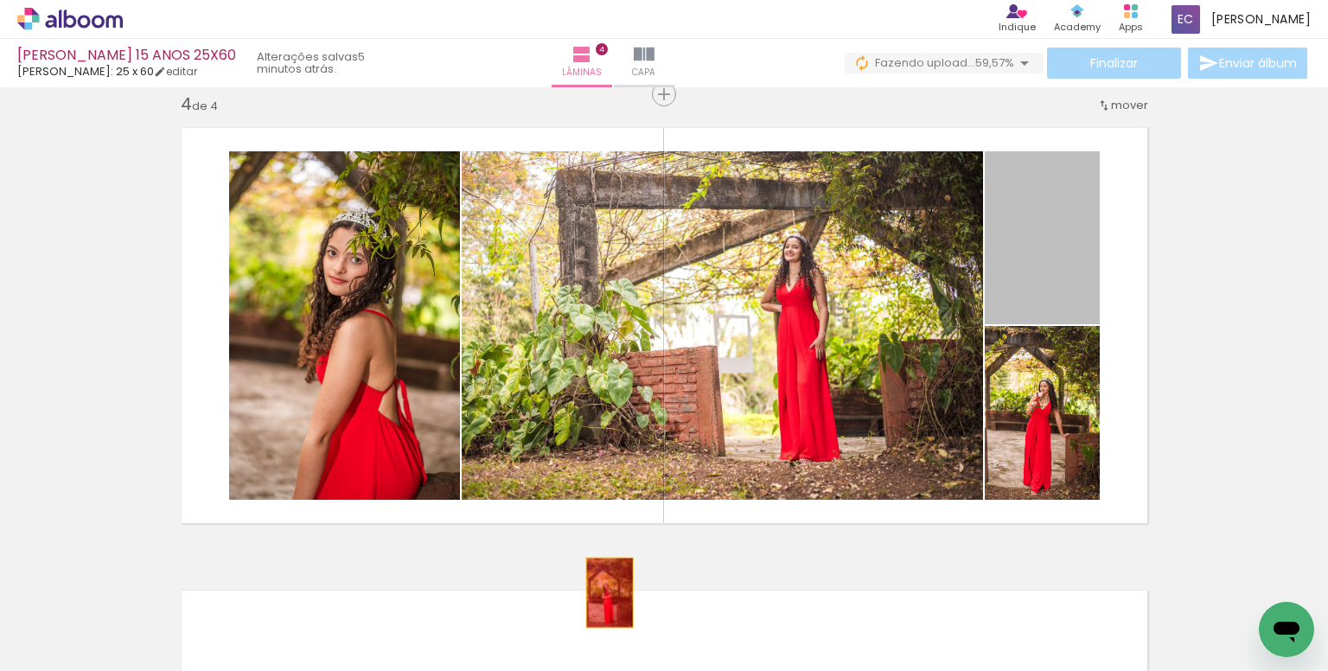
drag, startPoint x: 1055, startPoint y: 236, endPoint x: 603, endPoint y: 592, distance: 575.7
click at [603, 592] on quentale-workspace at bounding box center [664, 335] width 1328 height 671
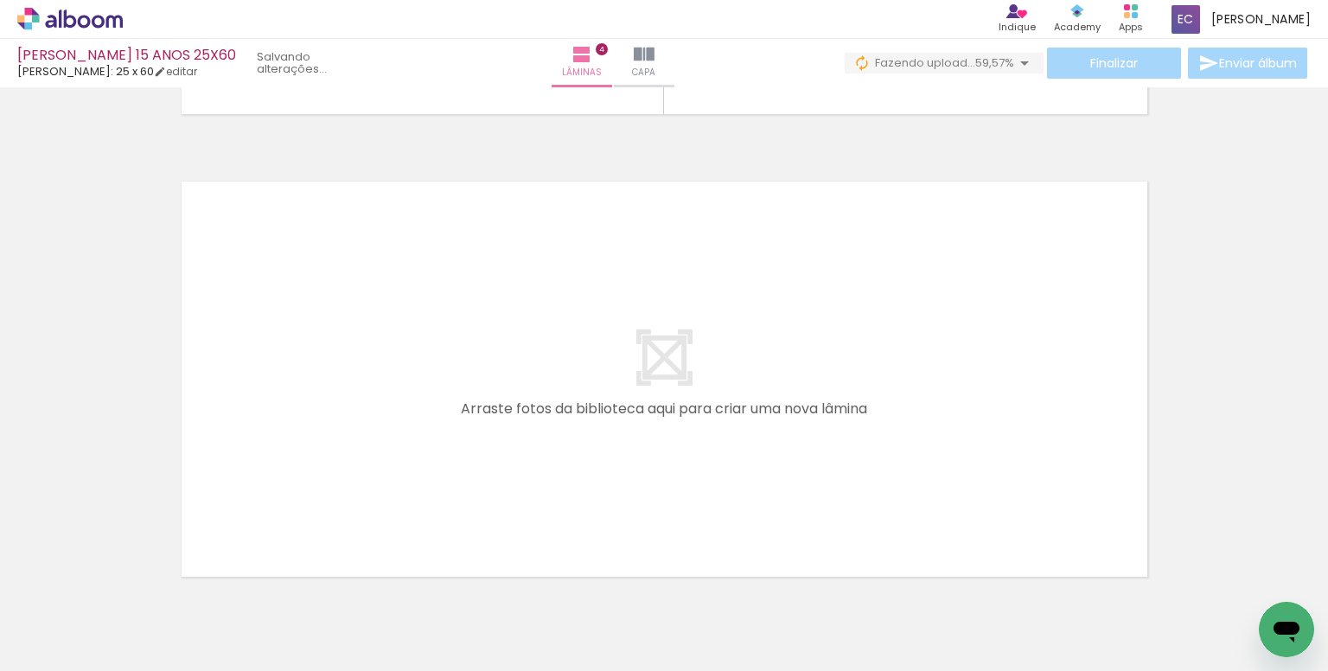
scroll to position [0, 4413]
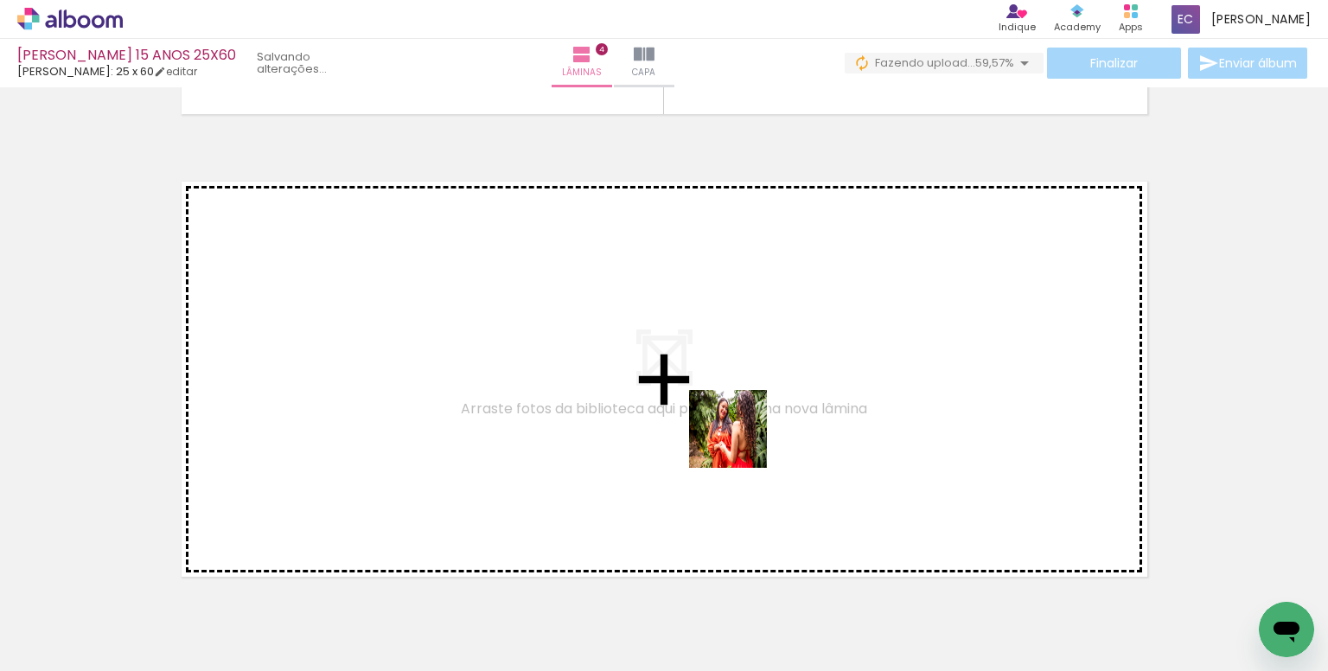
drag, startPoint x: 889, startPoint y: 622, endPoint x: 640, endPoint y: 380, distance: 346.7
click at [640, 380] on quentale-workspace at bounding box center [664, 335] width 1328 height 671
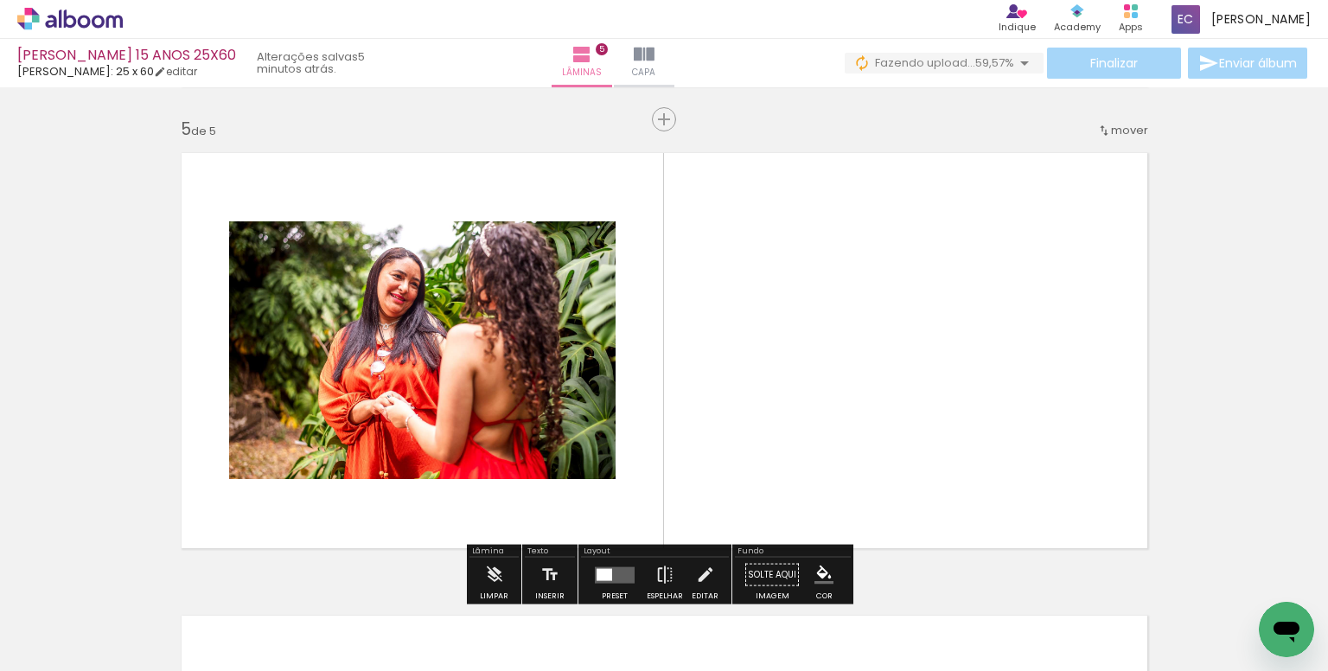
scroll to position [1872, 0]
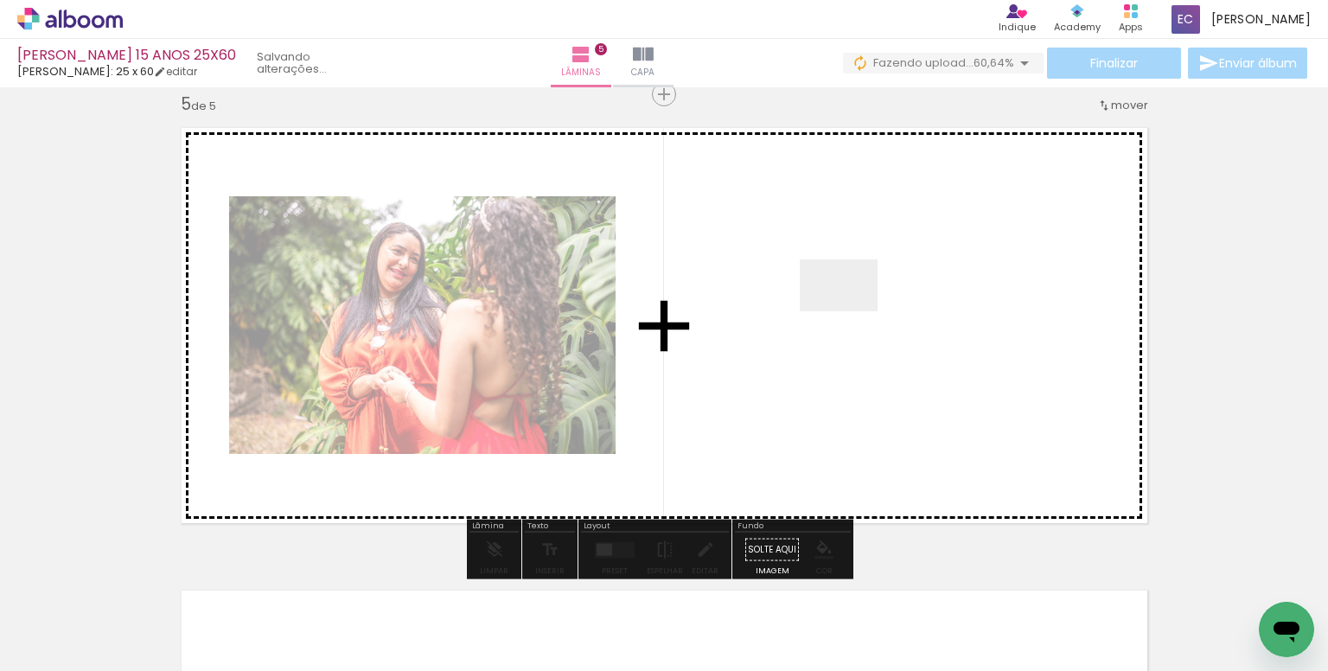
click at [851, 310] on quentale-workspace at bounding box center [664, 335] width 1328 height 671
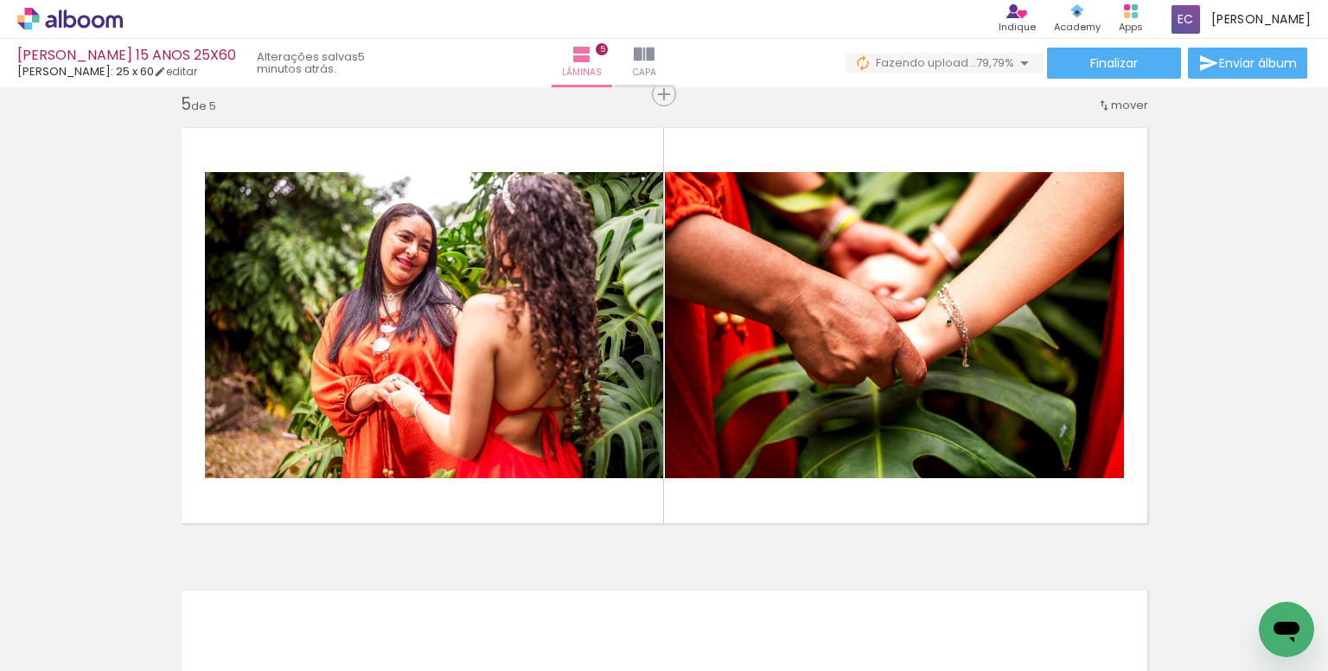
scroll to position [0, 4605]
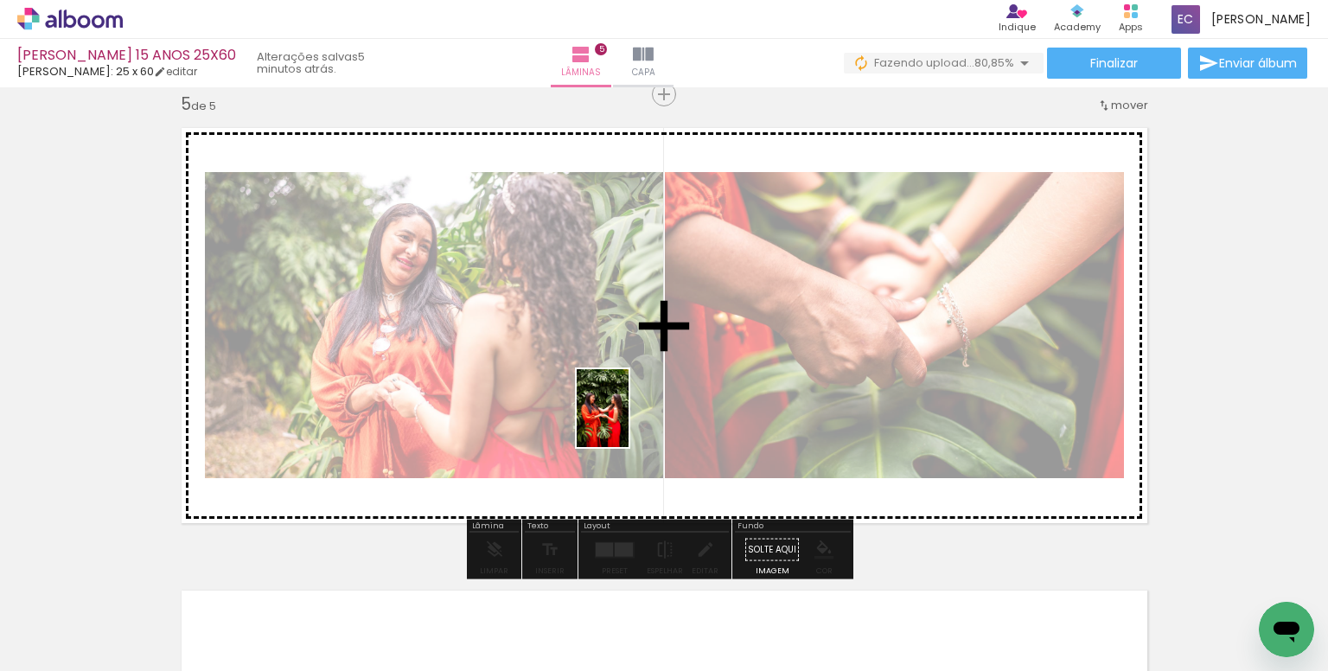
drag, startPoint x: 616, startPoint y: 619, endPoint x: 629, endPoint y: 421, distance: 198.4
click at [629, 421] on quentale-workspace at bounding box center [664, 335] width 1328 height 671
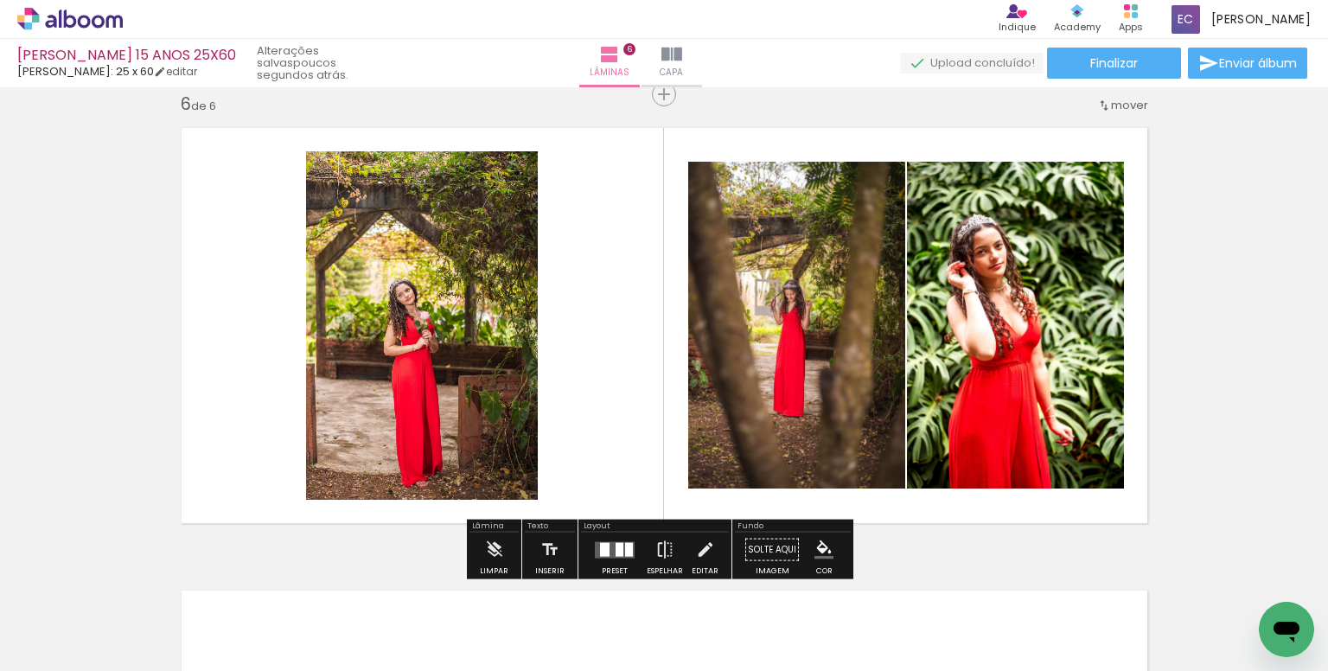
scroll to position [0, 4177]
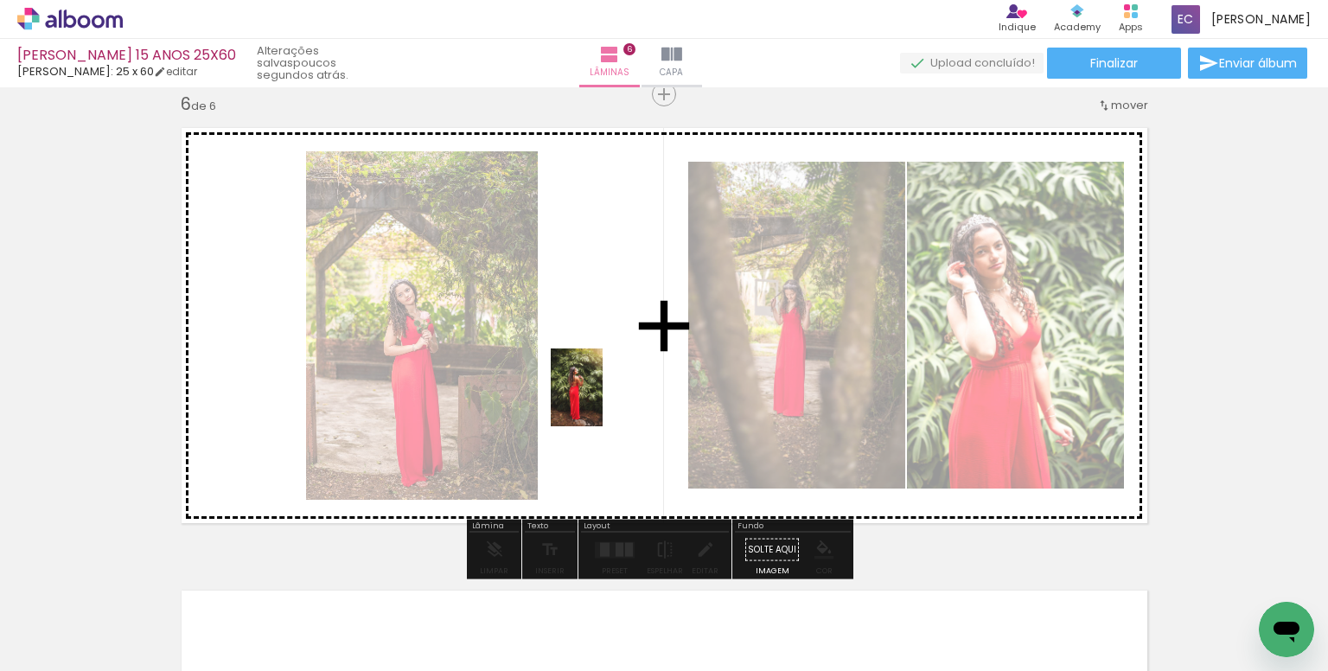
drag, startPoint x: 856, startPoint y: 627, endPoint x: 597, endPoint y: 394, distance: 348.4
click at [597, 394] on quentale-workspace at bounding box center [664, 335] width 1328 height 671
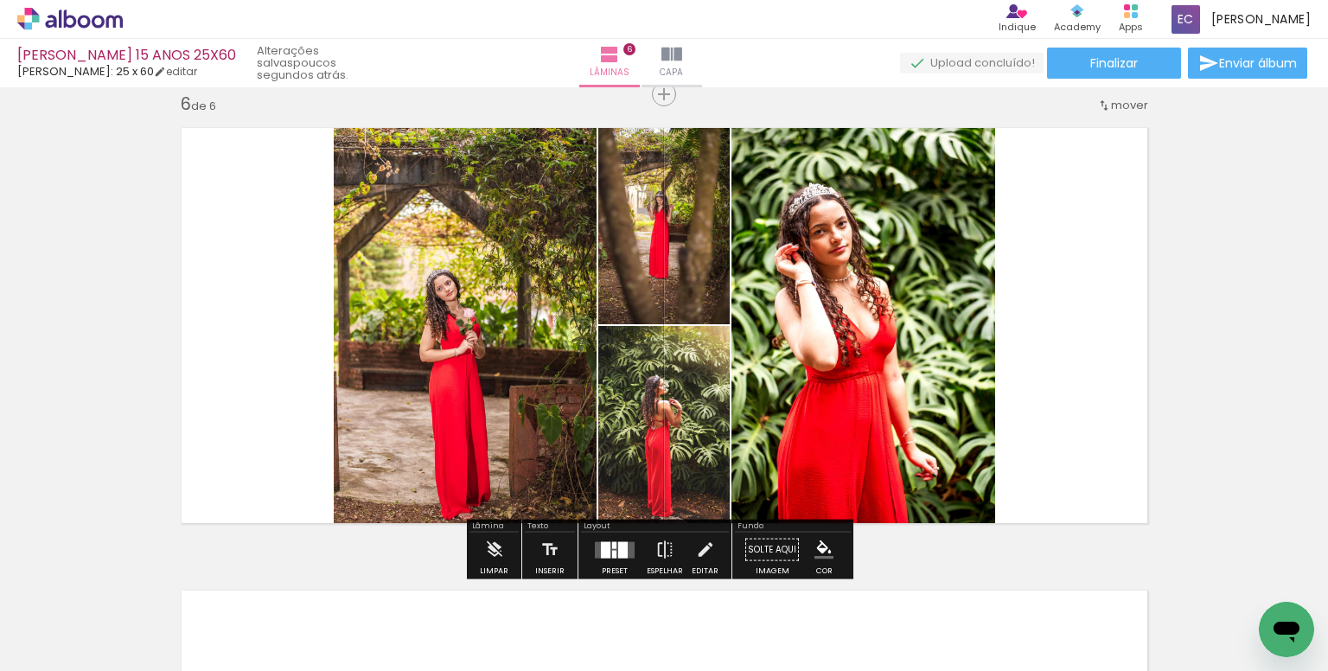
click at [619, 553] on div at bounding box center [623, 549] width 10 height 16
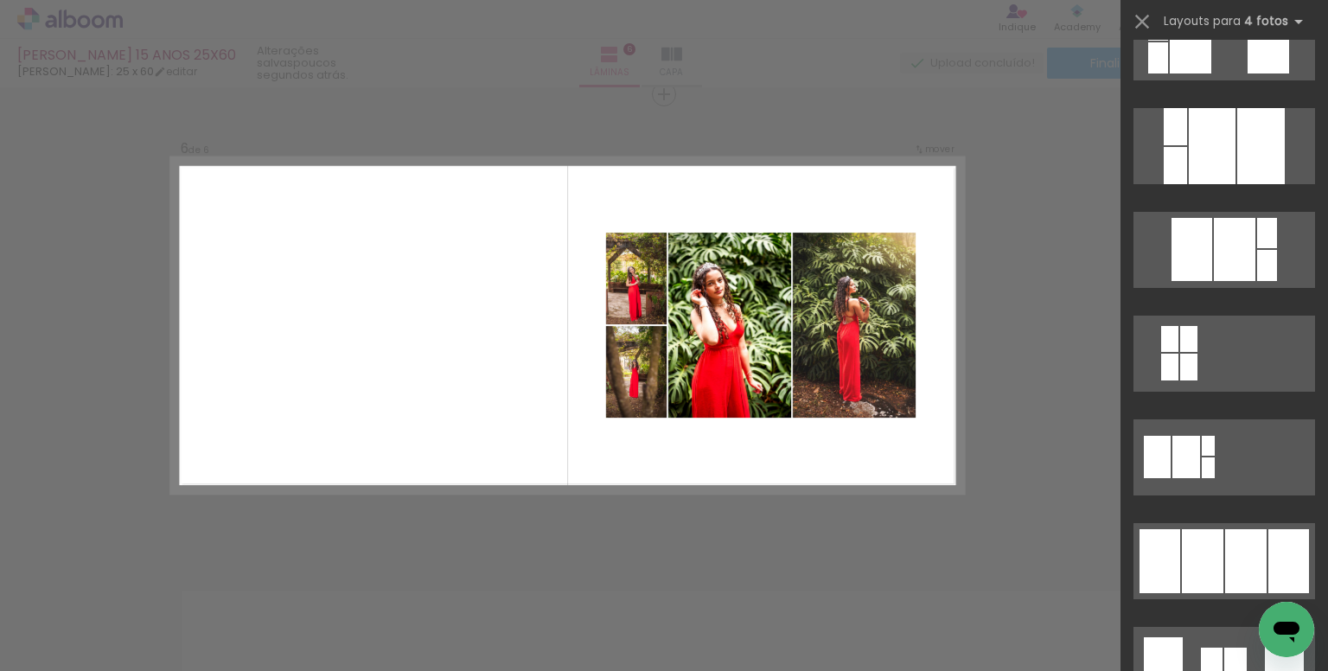
scroll to position [951, 0]
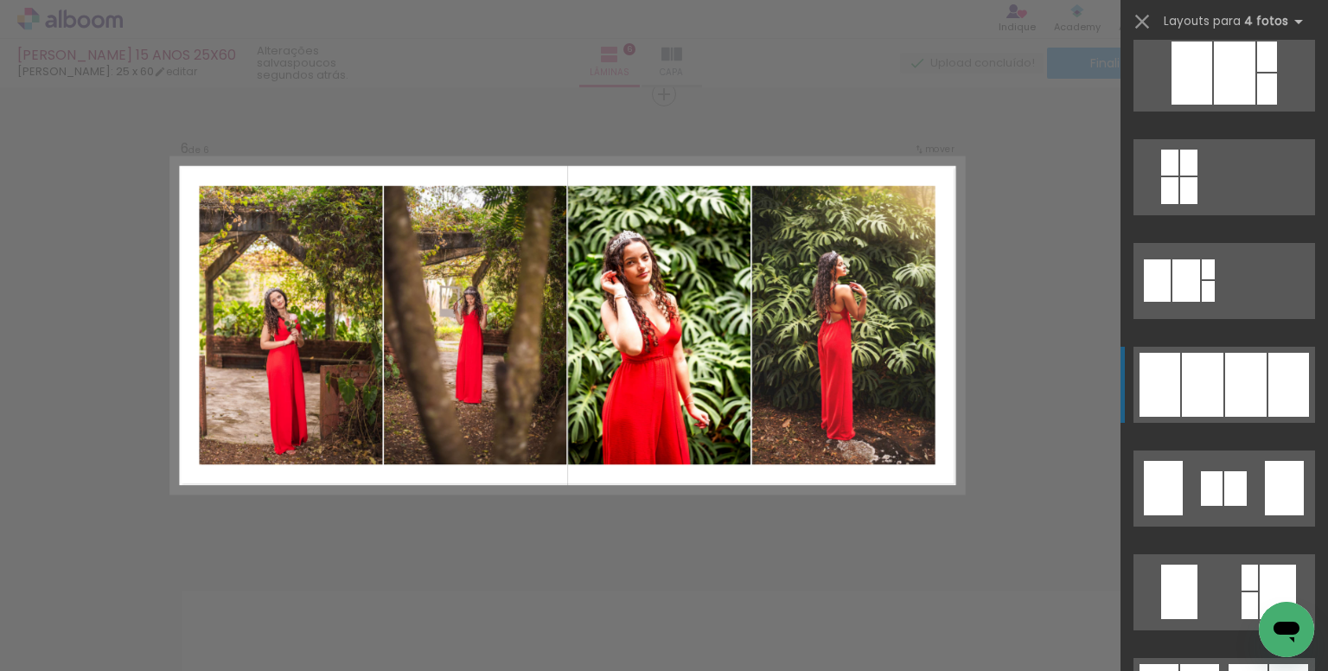
click at [1214, 405] on div at bounding box center [1203, 385] width 42 height 64
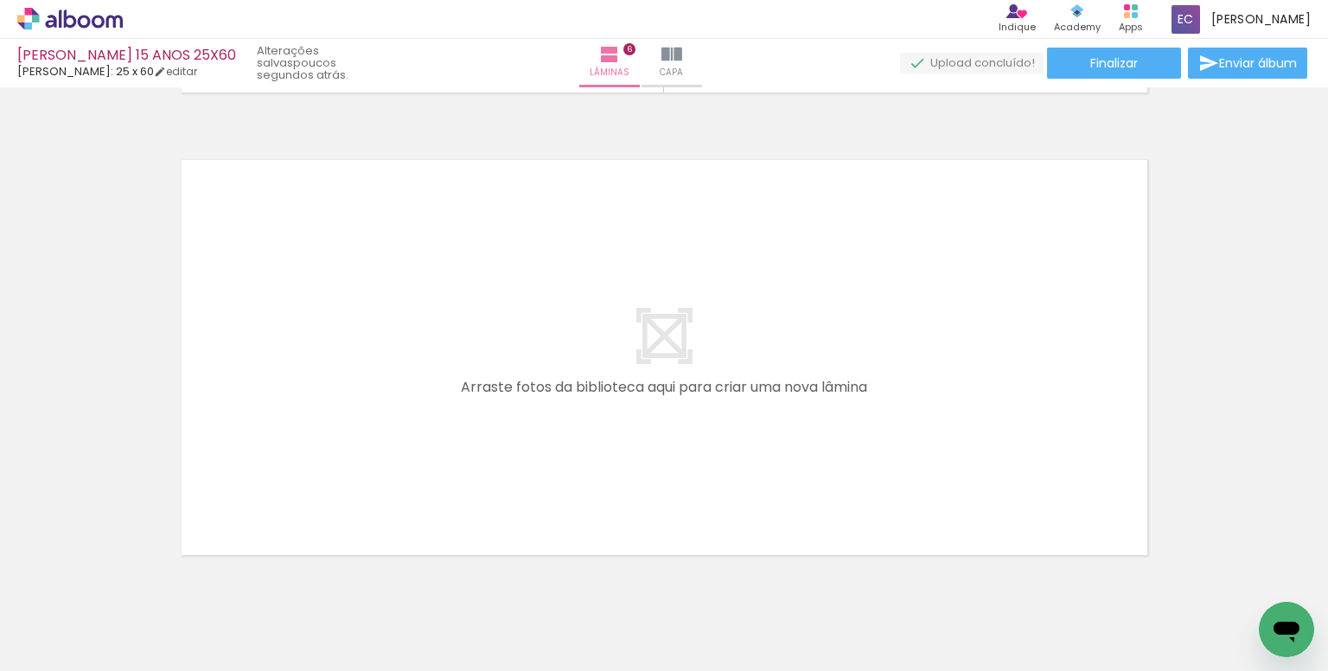
scroll to position [2767, 0]
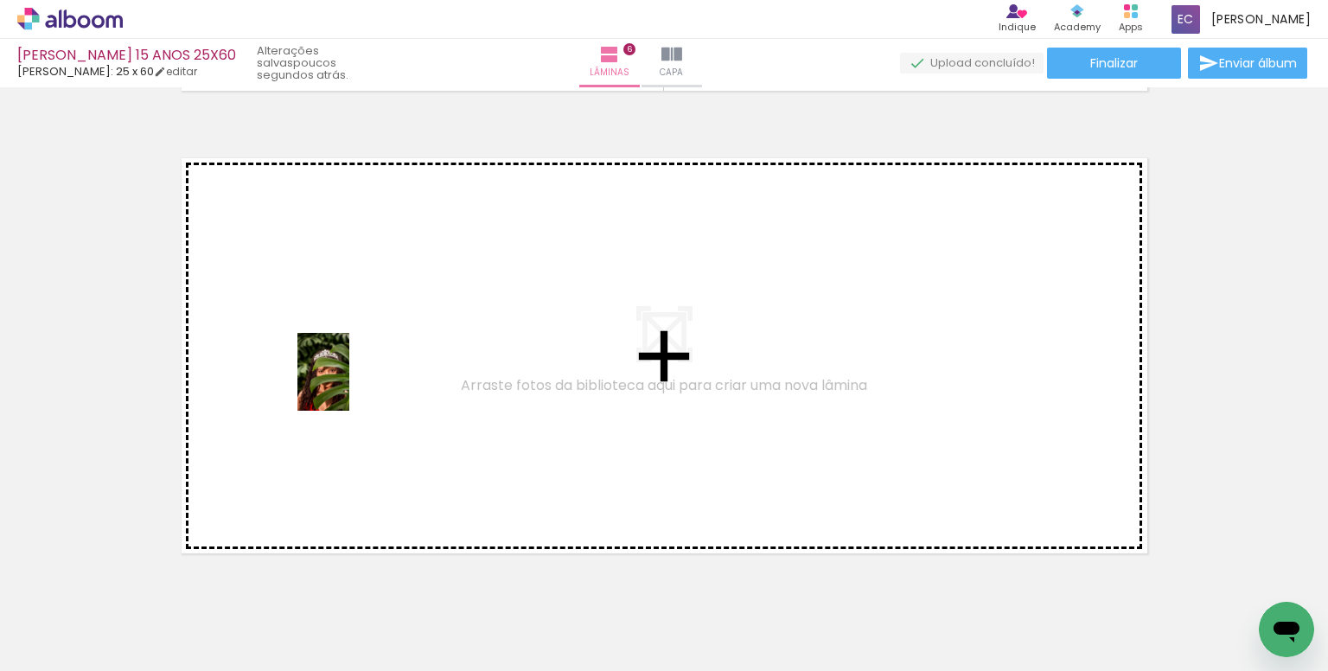
drag, startPoint x: 526, startPoint y: 624, endPoint x: 349, endPoint y: 385, distance: 297.5
click at [349, 385] on quentale-workspace at bounding box center [664, 335] width 1328 height 671
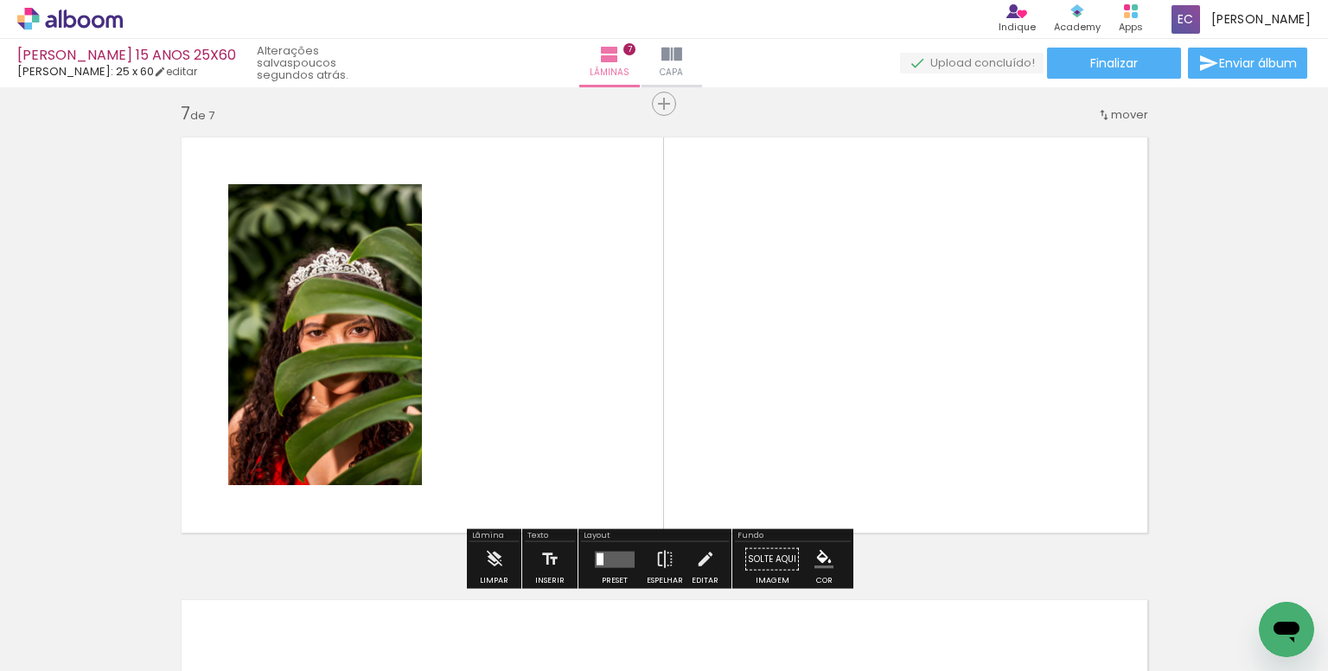
scroll to position [2797, 0]
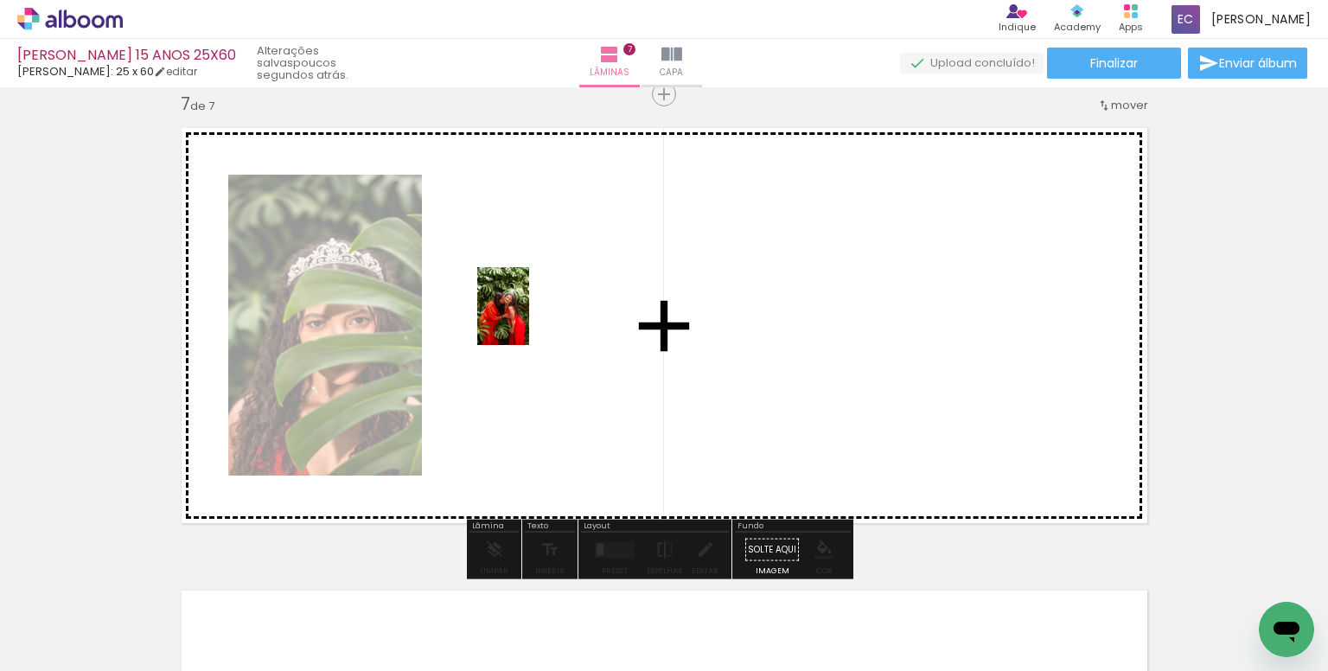
drag, startPoint x: 1093, startPoint y: 623, endPoint x: 529, endPoint y: 319, distance: 640.7
click at [529, 319] on quentale-workspace at bounding box center [664, 335] width 1328 height 671
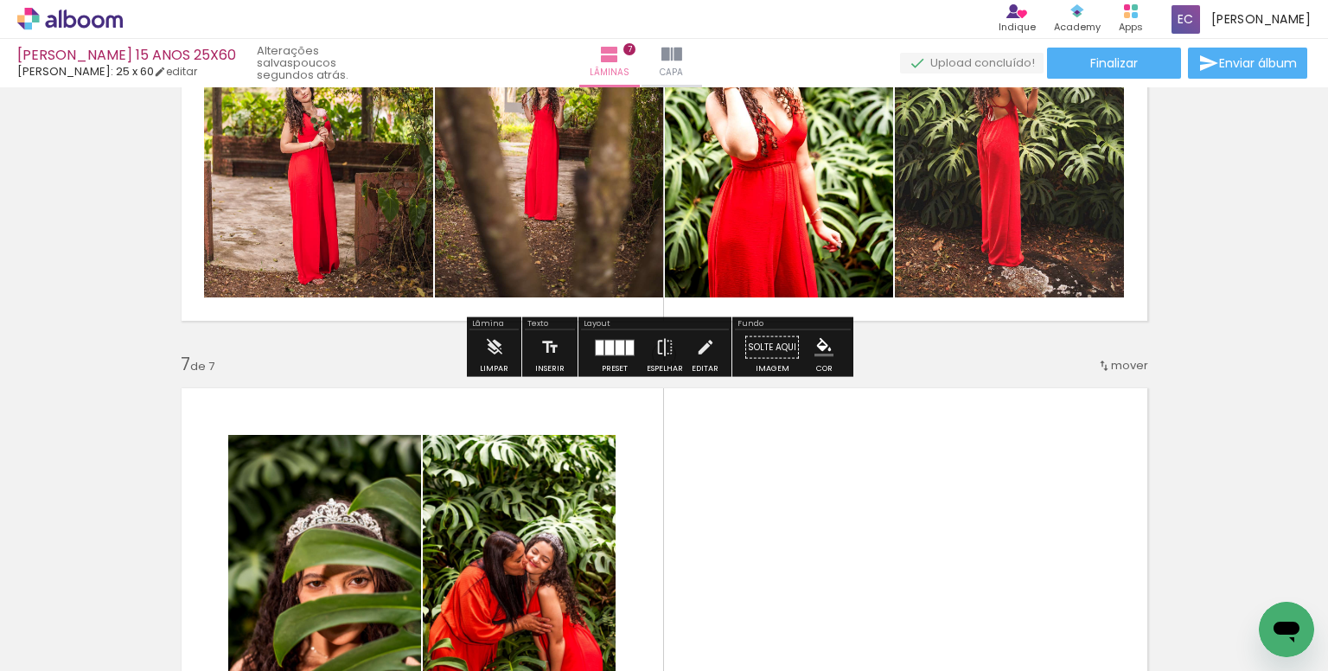
scroll to position [2538, 0]
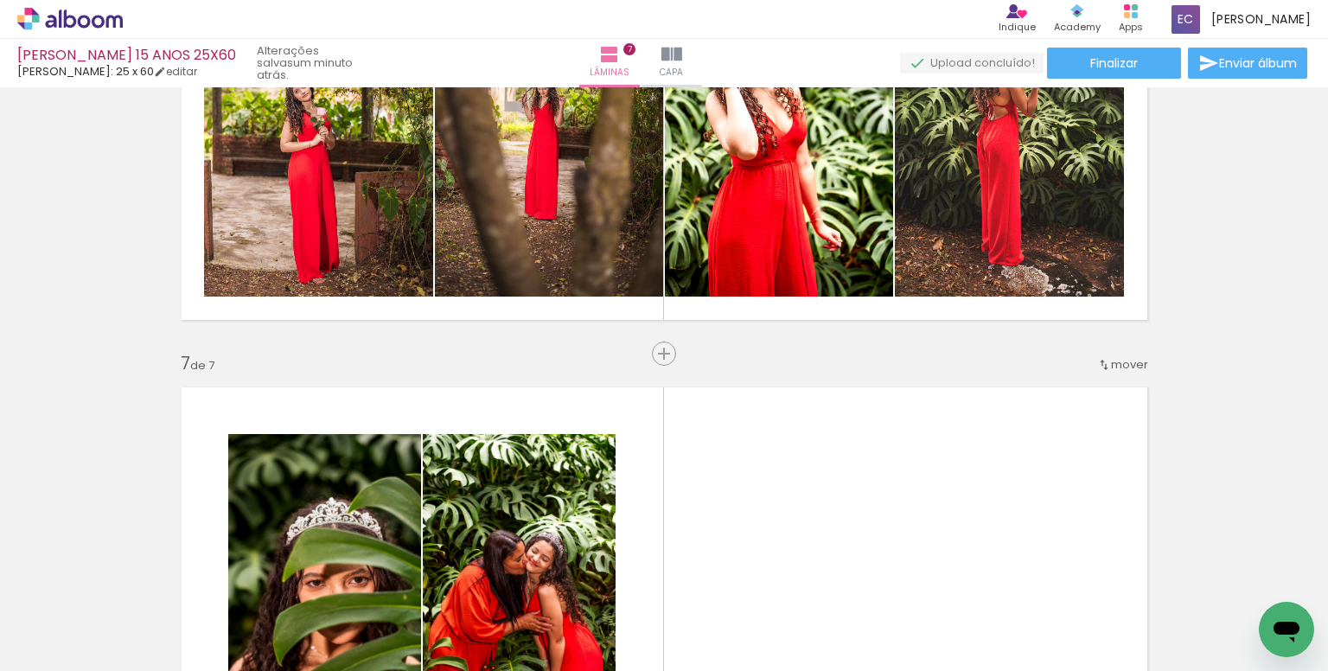
click at [1119, 368] on span "mover" at bounding box center [1129, 364] width 37 height 16
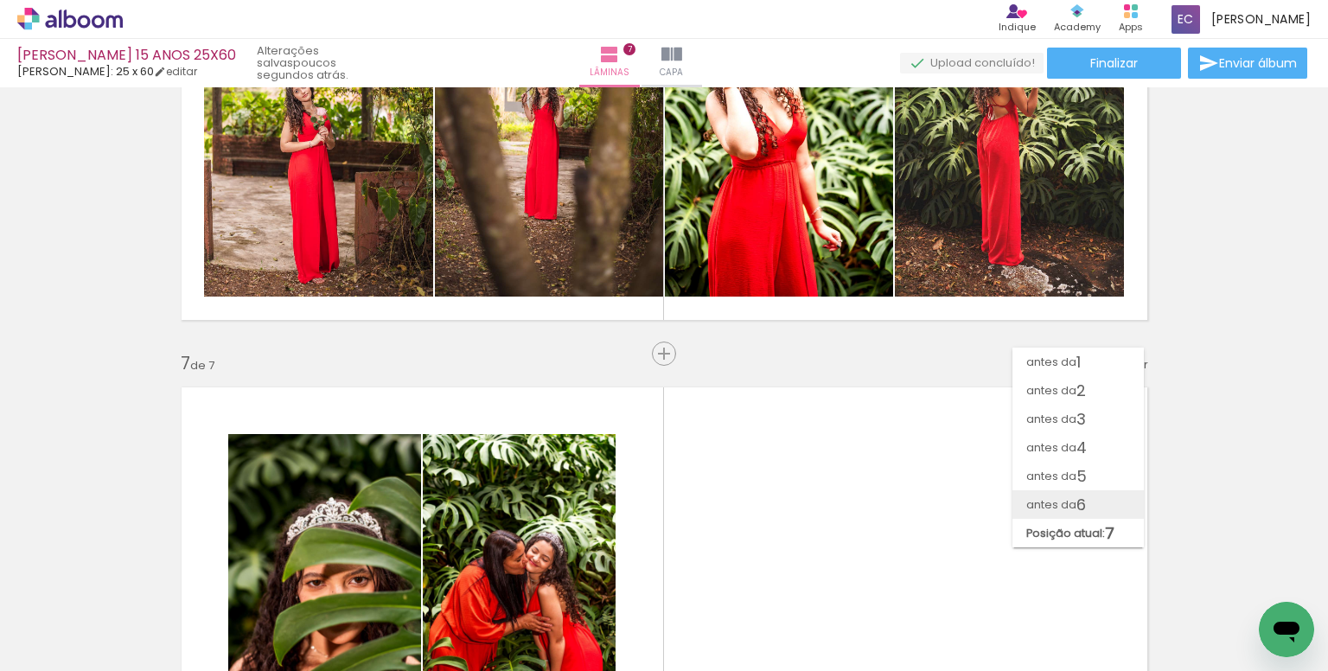
click at [1077, 499] on span "6" at bounding box center [1082, 504] width 10 height 29
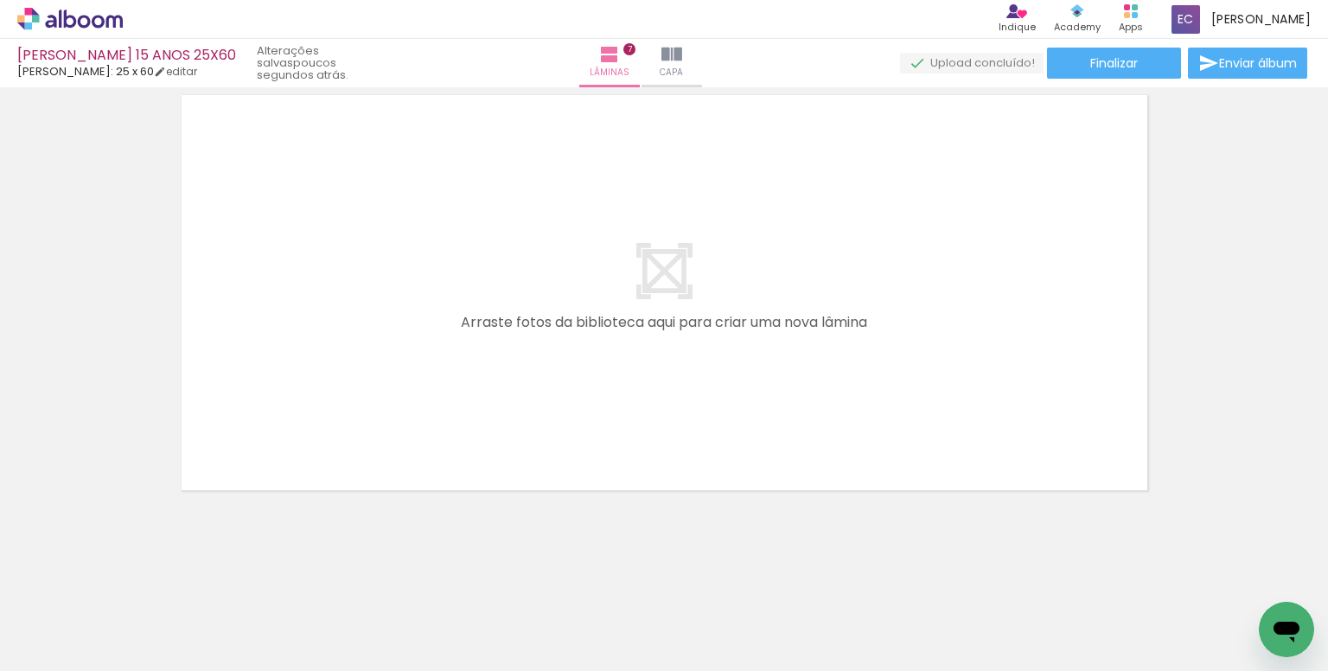
scroll to position [0, 4984]
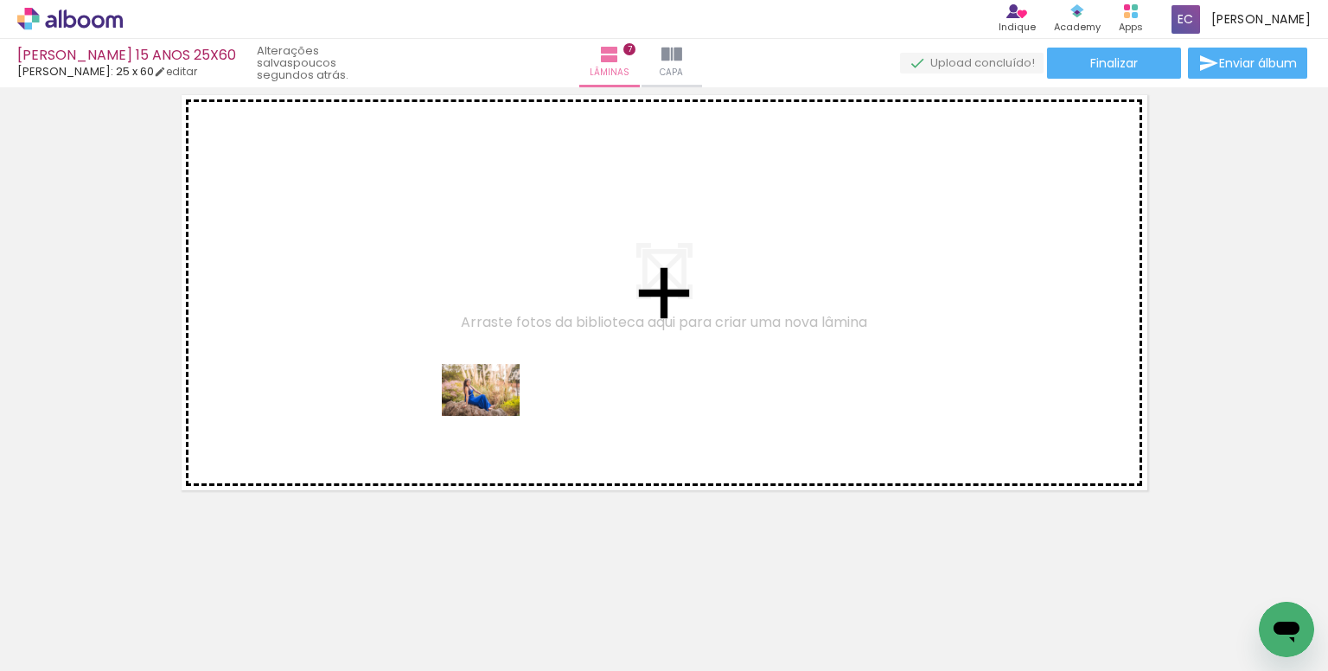
drag, startPoint x: 763, startPoint y: 567, endPoint x: 848, endPoint y: 593, distance: 89.5
click at [493, 416] on quentale-workspace at bounding box center [664, 335] width 1328 height 671
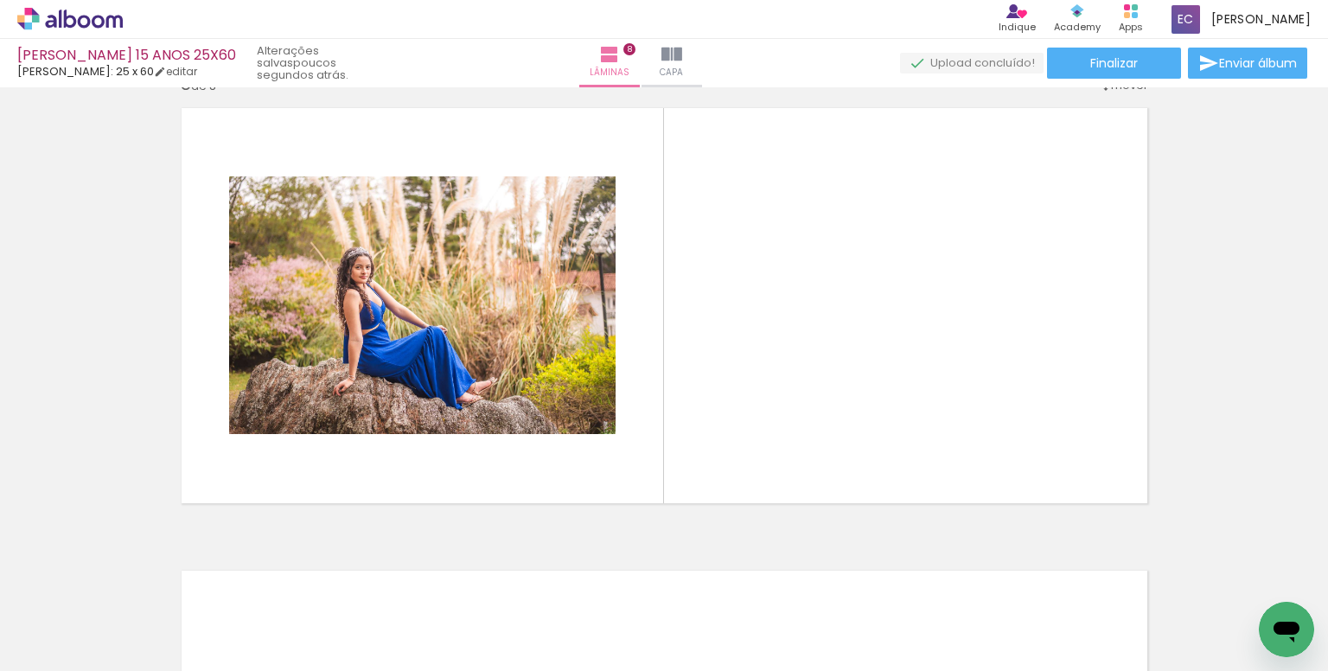
scroll to position [3260, 0]
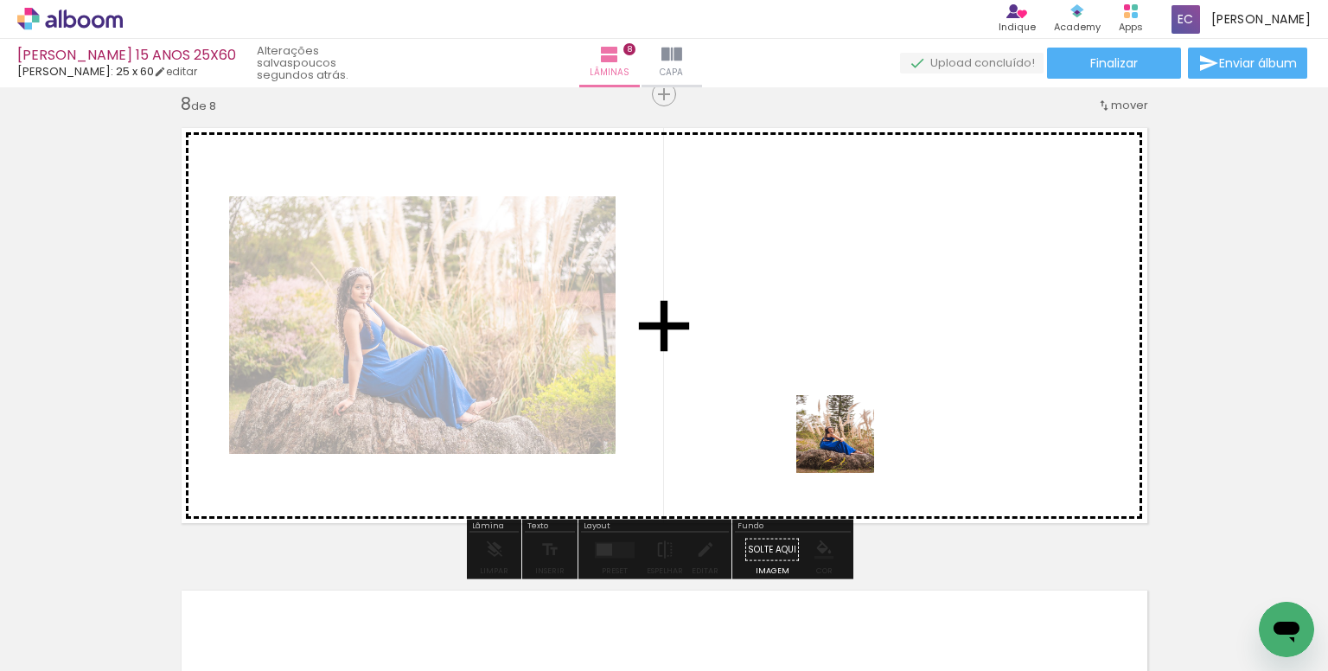
drag, startPoint x: 925, startPoint y: 630, endPoint x: 868, endPoint y: 466, distance: 173.9
click at [783, 333] on quentale-workspace at bounding box center [664, 335] width 1328 height 671
